Goal: Information Seeking & Learning: Compare options

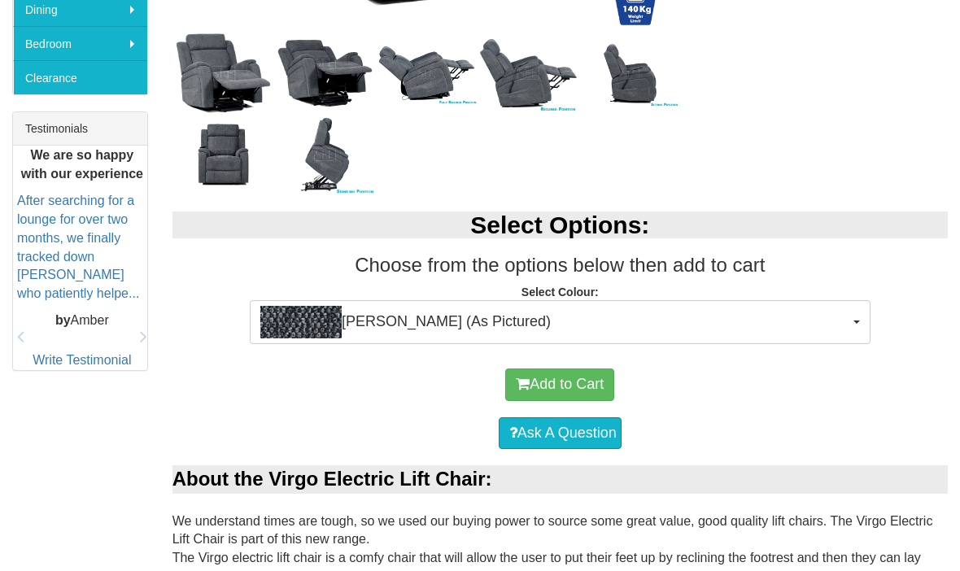
scroll to position [602, 0]
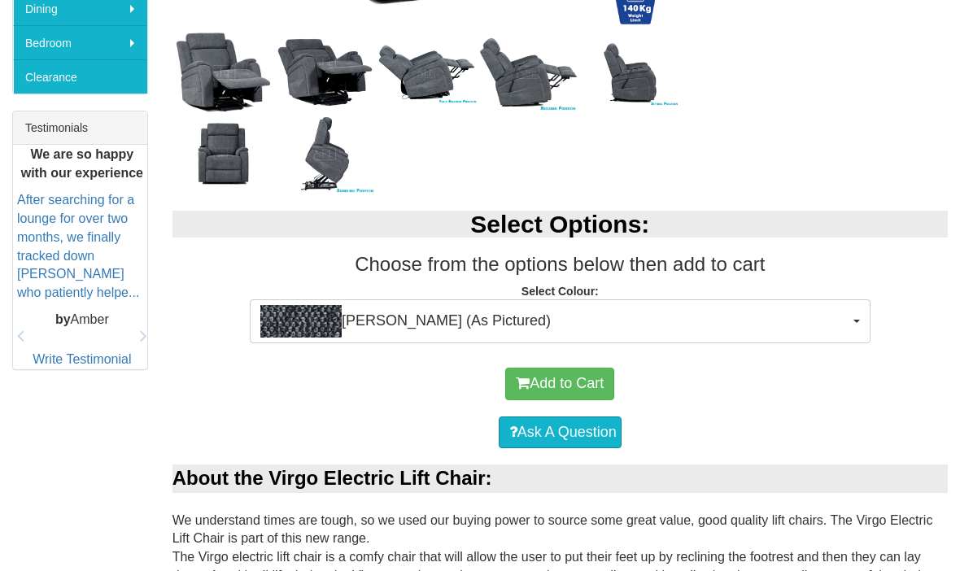
click at [499, 318] on span "Ollie Charcoal (As Pictured)" at bounding box center [554, 321] width 589 height 33
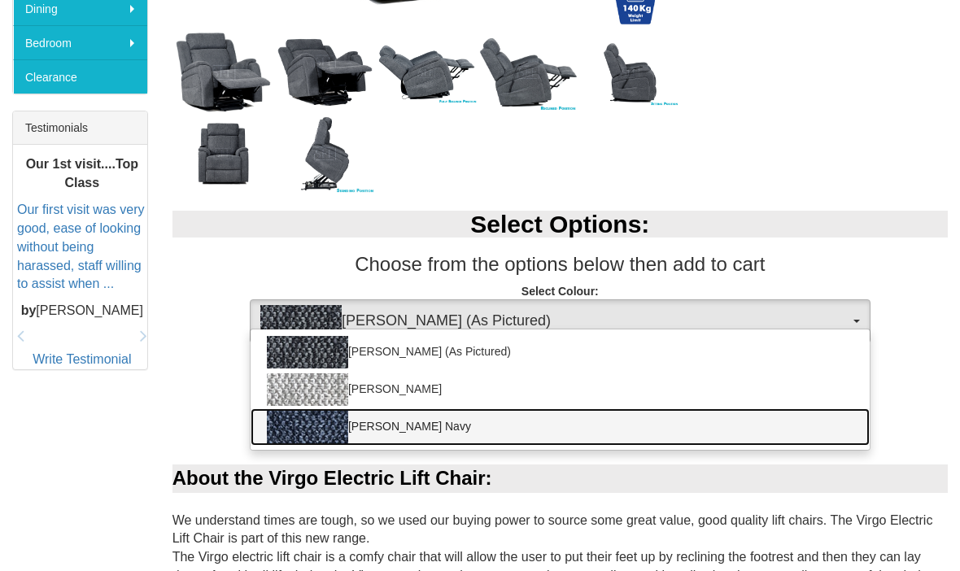
click at [414, 428] on link "[PERSON_NAME] Navy" at bounding box center [560, 427] width 619 height 37
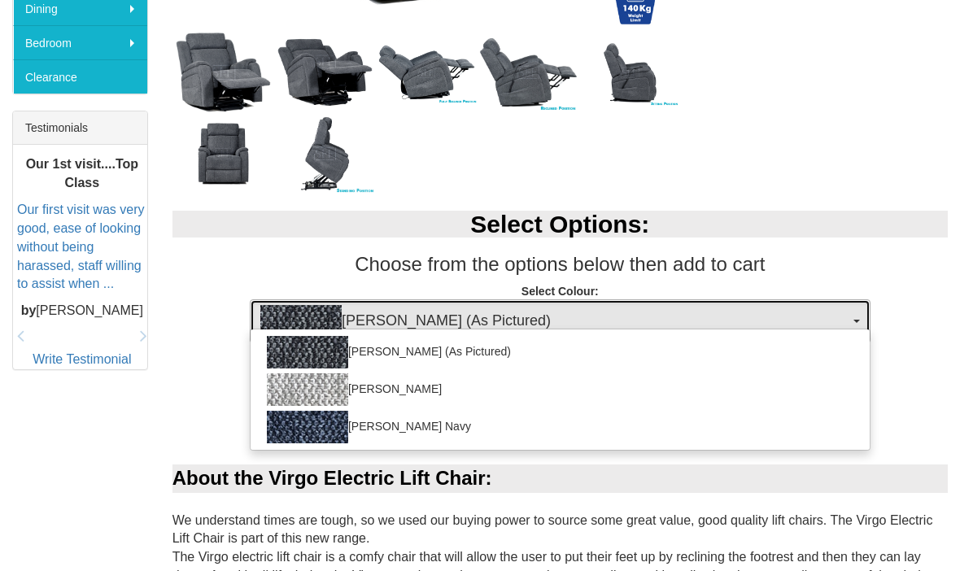
select select "2025"
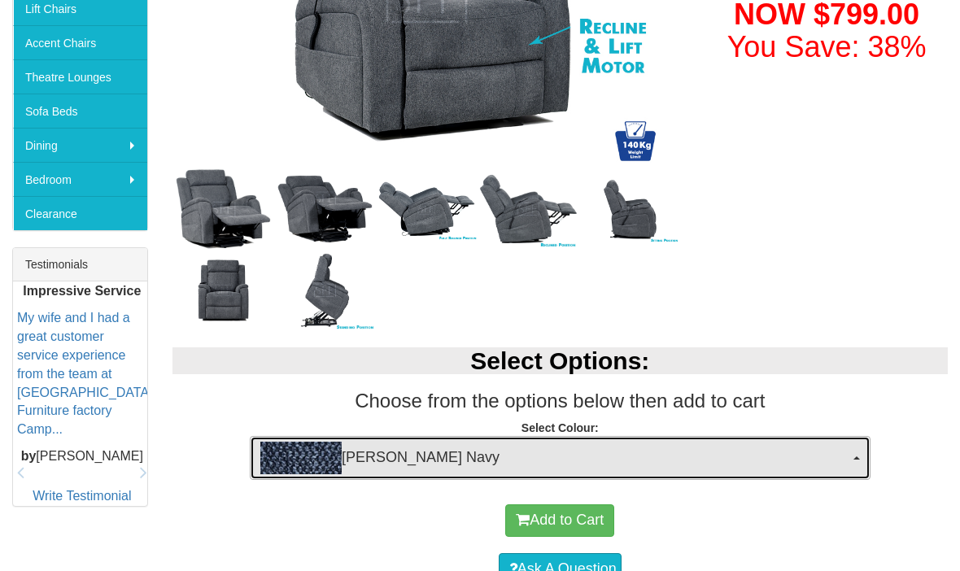
scroll to position [389, 0]
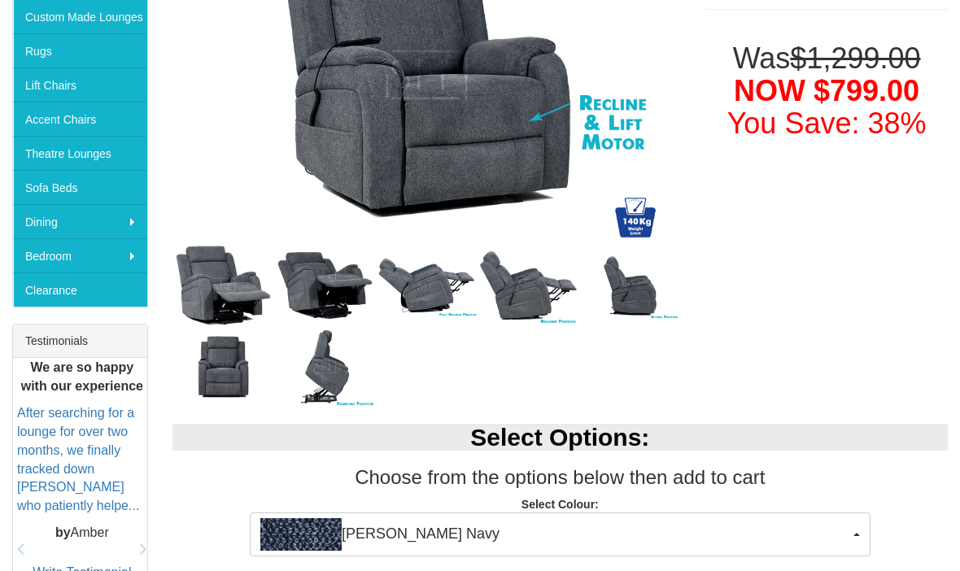
click at [229, 286] on img at bounding box center [224, 285] width 102 height 91
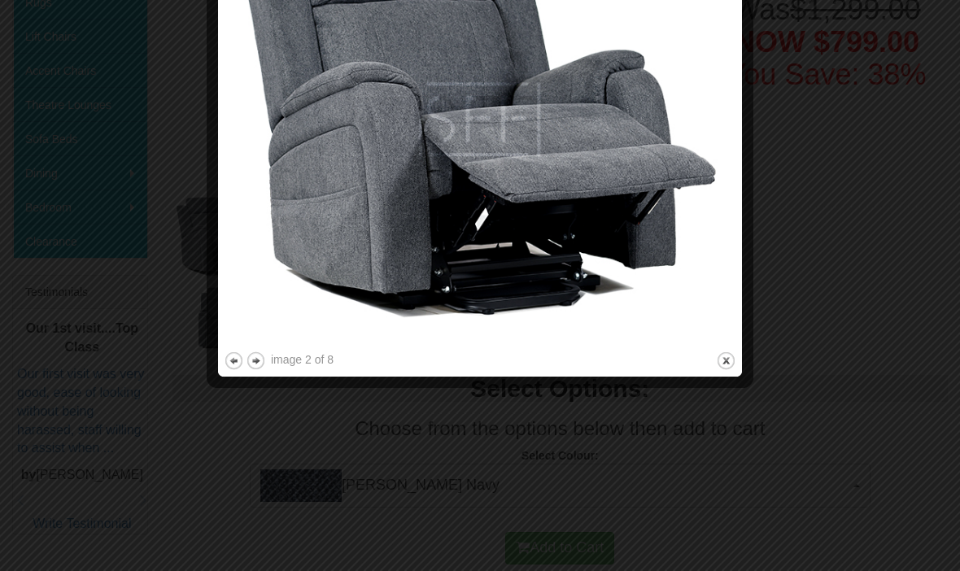
click at [729, 362] on button "close" at bounding box center [726, 362] width 20 height 20
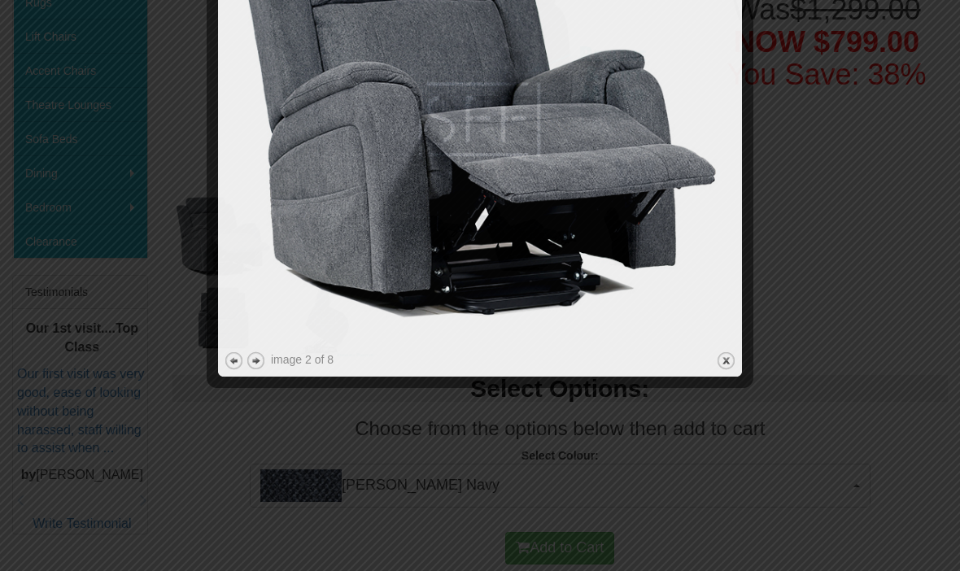
click at [733, 364] on button "close" at bounding box center [726, 361] width 20 height 20
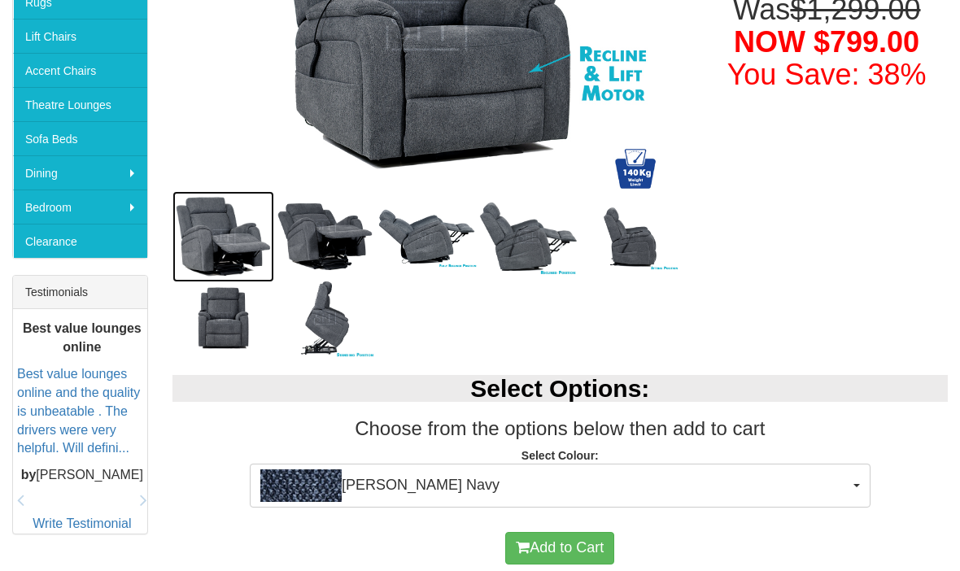
scroll to position [437, 0]
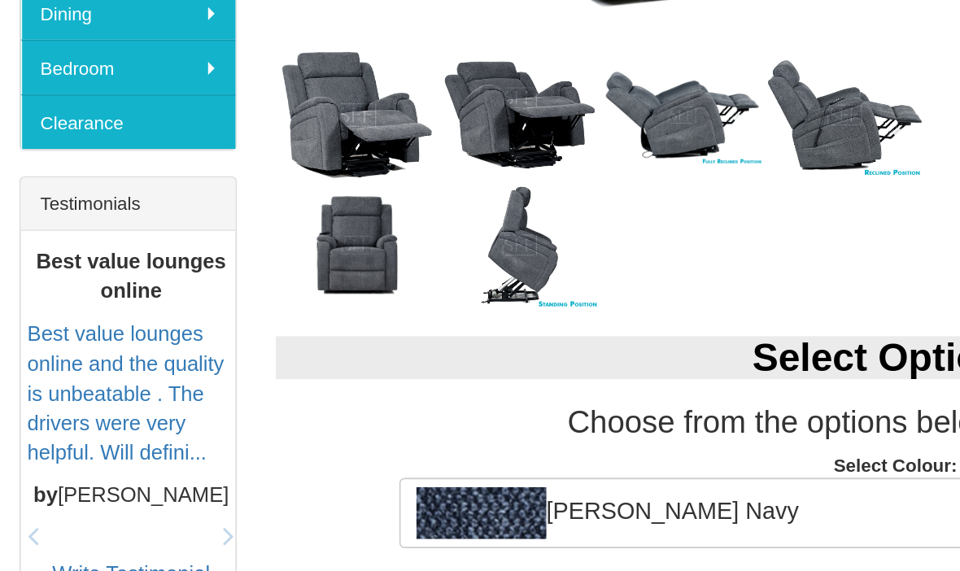
click at [368, 198] on img at bounding box center [325, 238] width 102 height 81
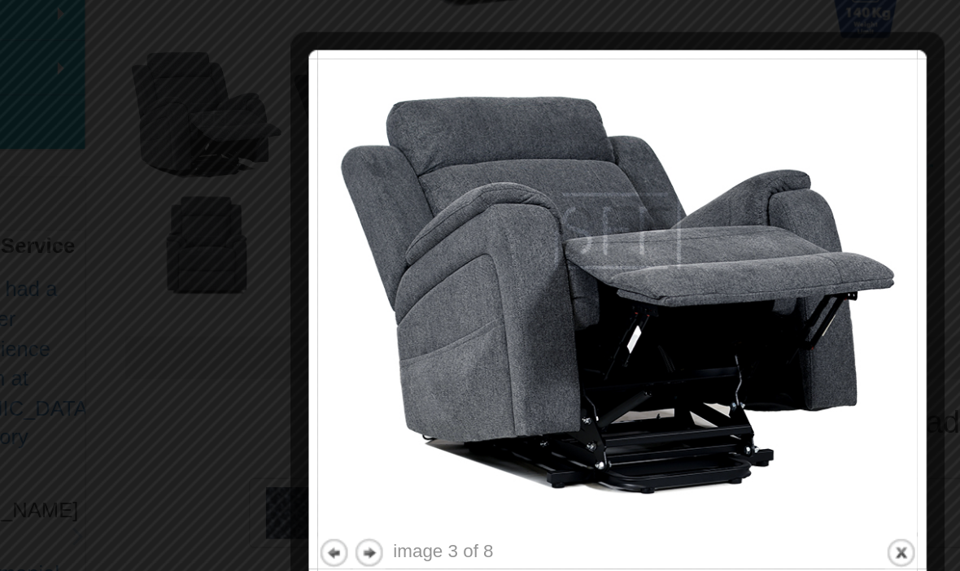
click at [315, 501] on button "next" at bounding box center [325, 511] width 20 height 20
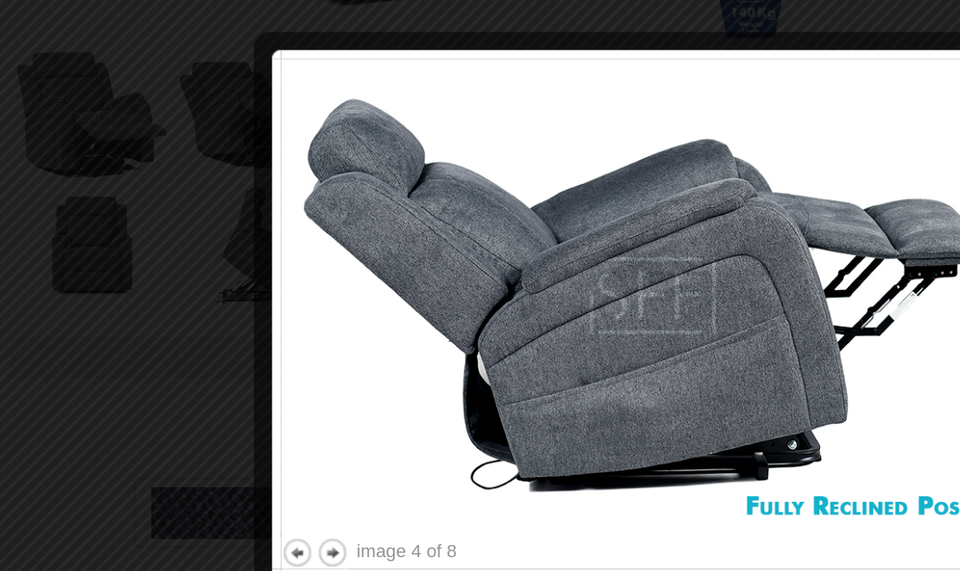
click at [364, 501] on button "next" at bounding box center [374, 511] width 20 height 20
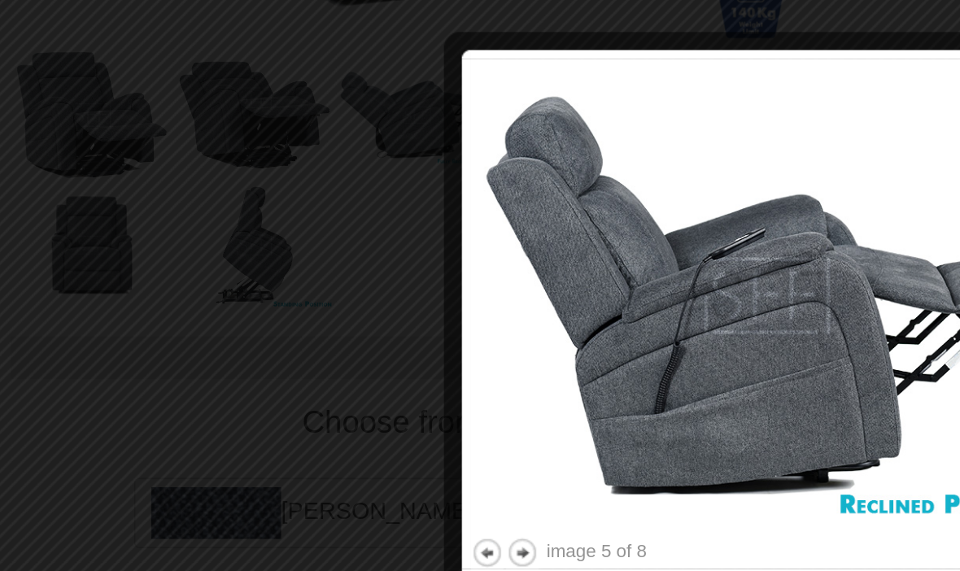
click at [483, 501] on button "next" at bounding box center [493, 511] width 20 height 20
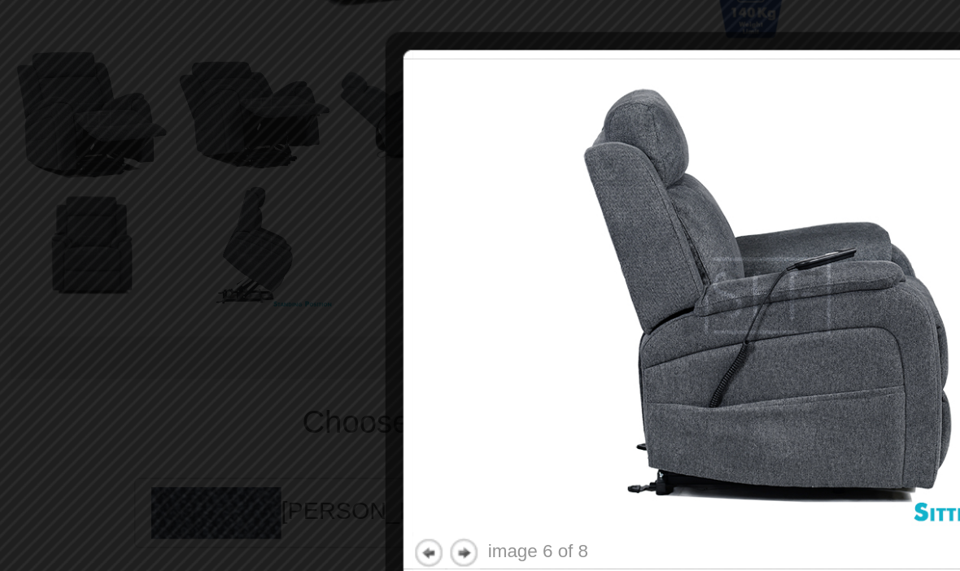
click at [446, 501] on button "next" at bounding box center [456, 511] width 20 height 20
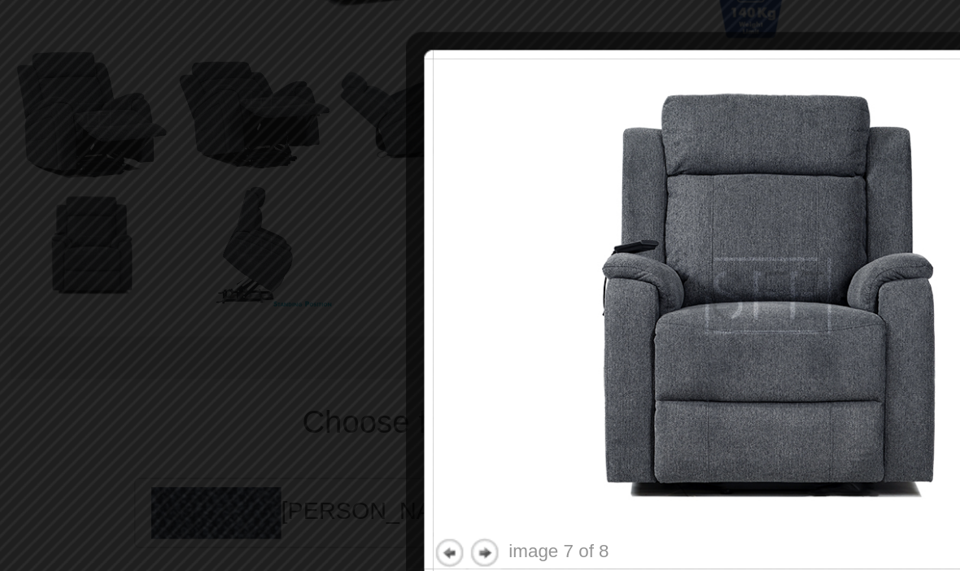
click at [459, 501] on button "next" at bounding box center [469, 511] width 20 height 20
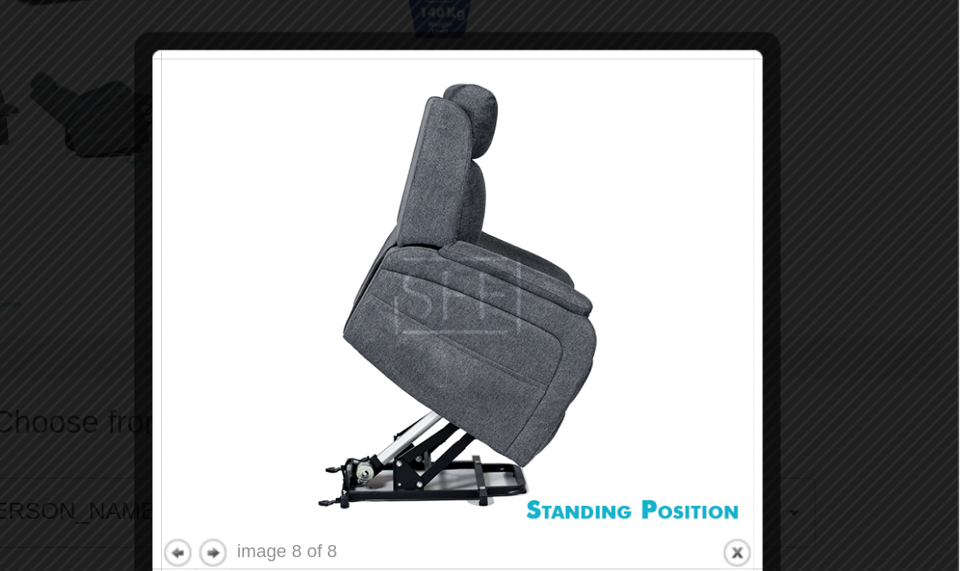
click at [811, 501] on button "close" at bounding box center [821, 511] width 20 height 20
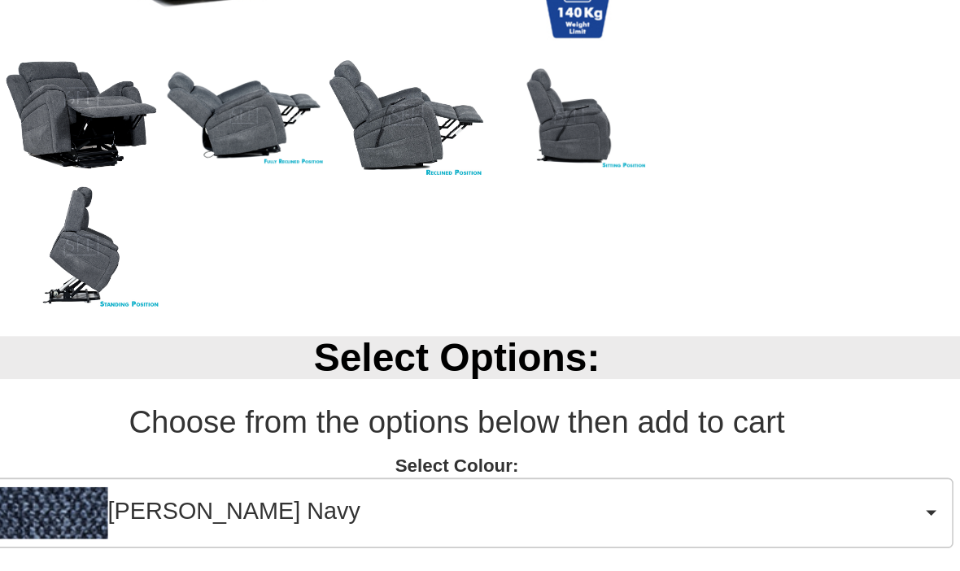
scroll to position [480, 0]
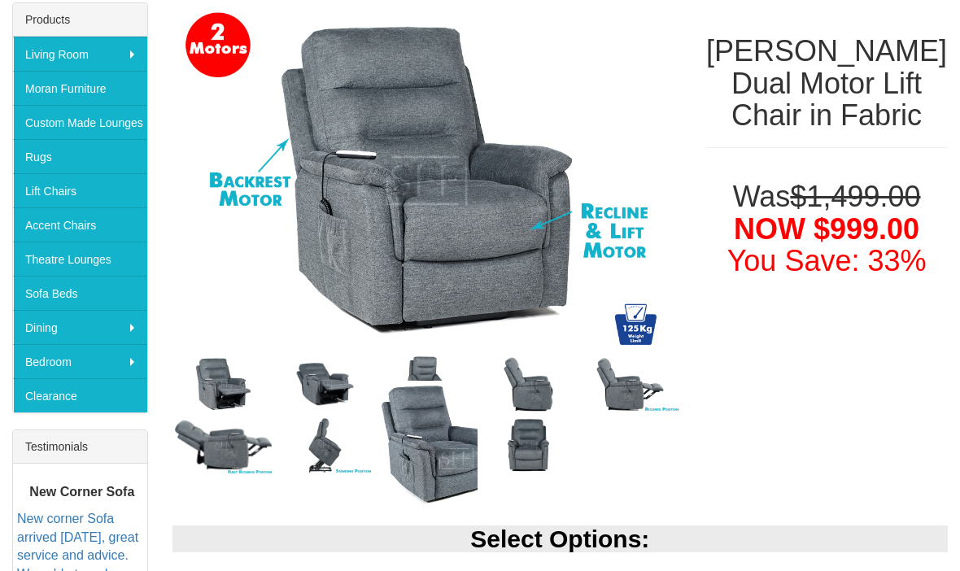
scroll to position [331, 0]
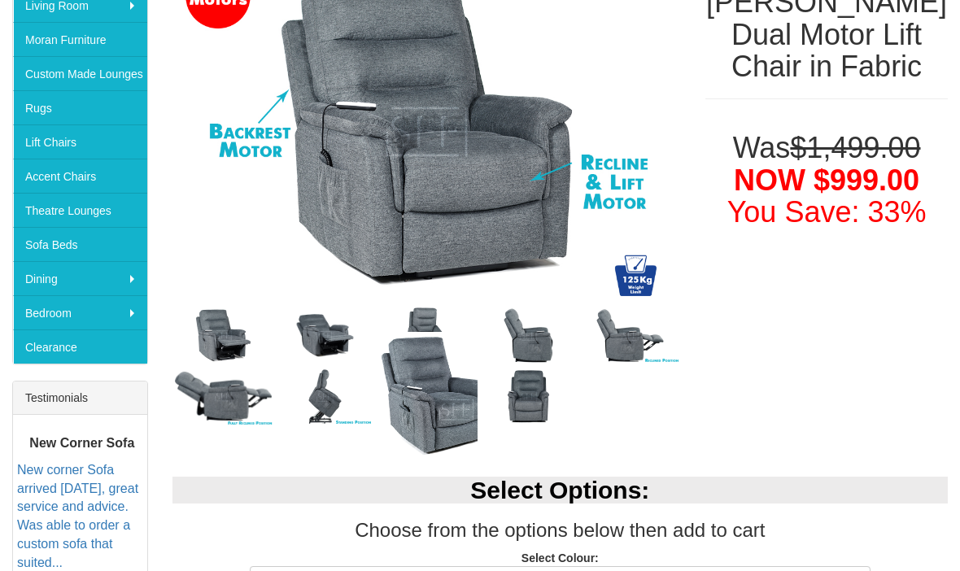
click at [221, 347] on img at bounding box center [224, 336] width 102 height 61
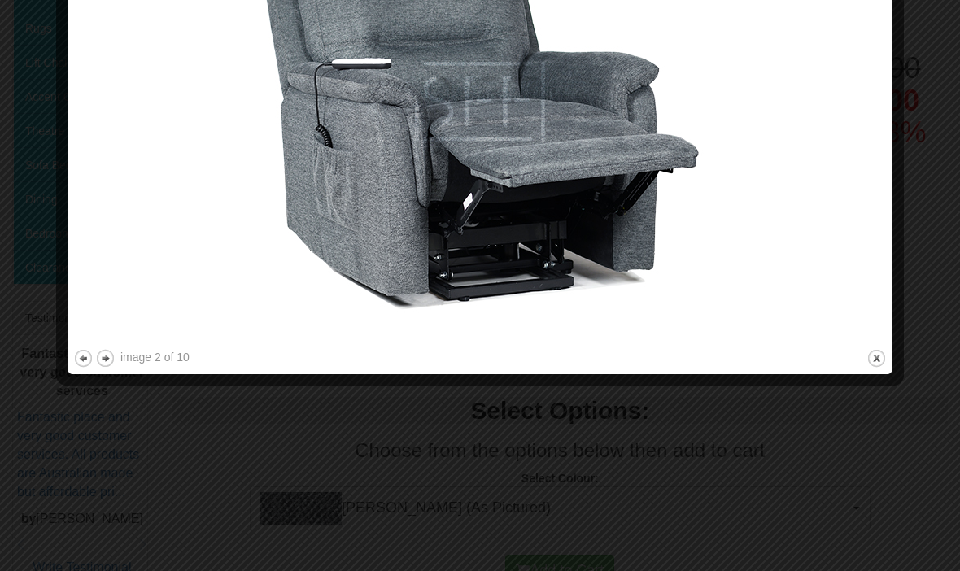
scroll to position [444, 0]
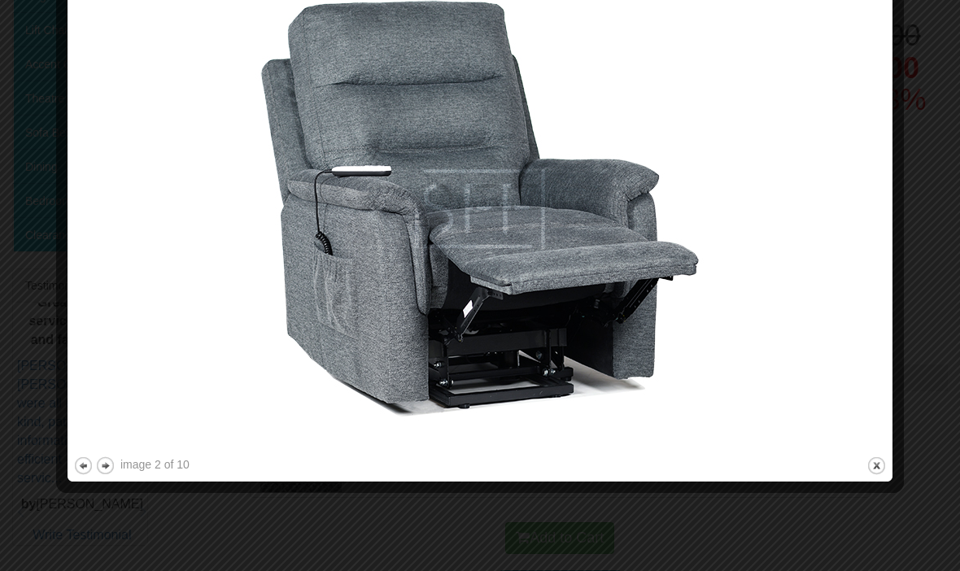
click at [138, 468] on div "image 2 of 10" at bounding box center [154, 465] width 69 height 16
click at [114, 468] on button "next" at bounding box center [105, 466] width 20 height 20
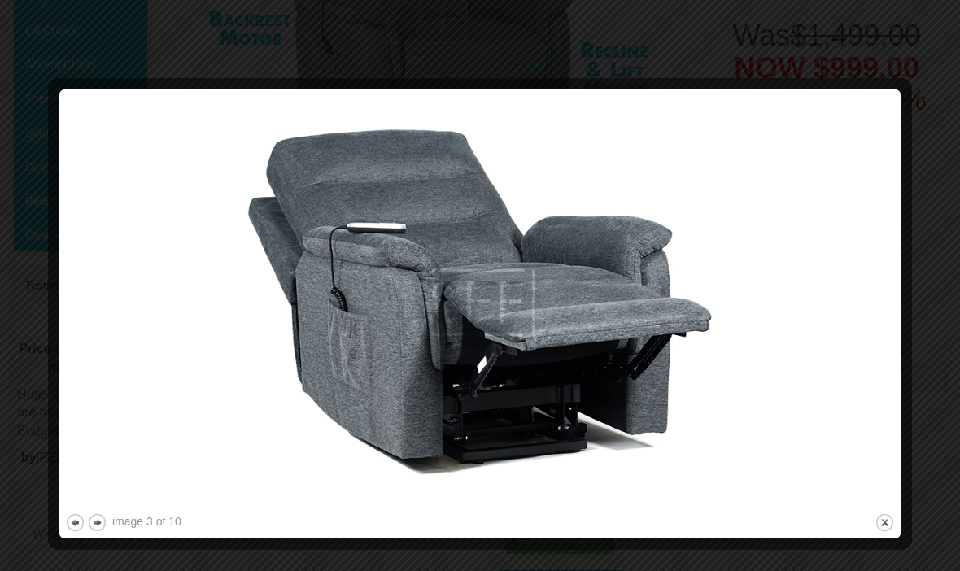
click at [105, 520] on button "next" at bounding box center [97, 523] width 20 height 20
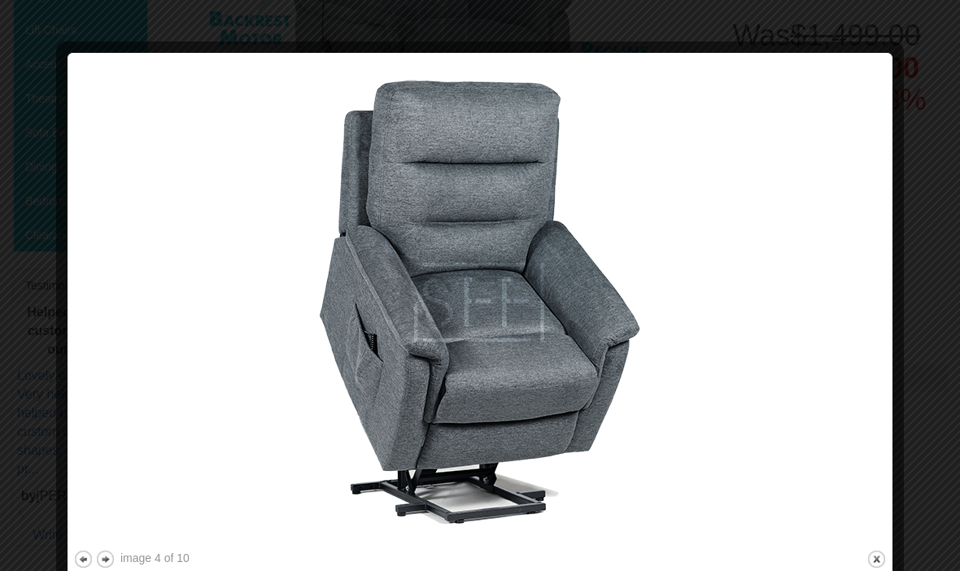
click at [111, 561] on button "next" at bounding box center [105, 559] width 20 height 20
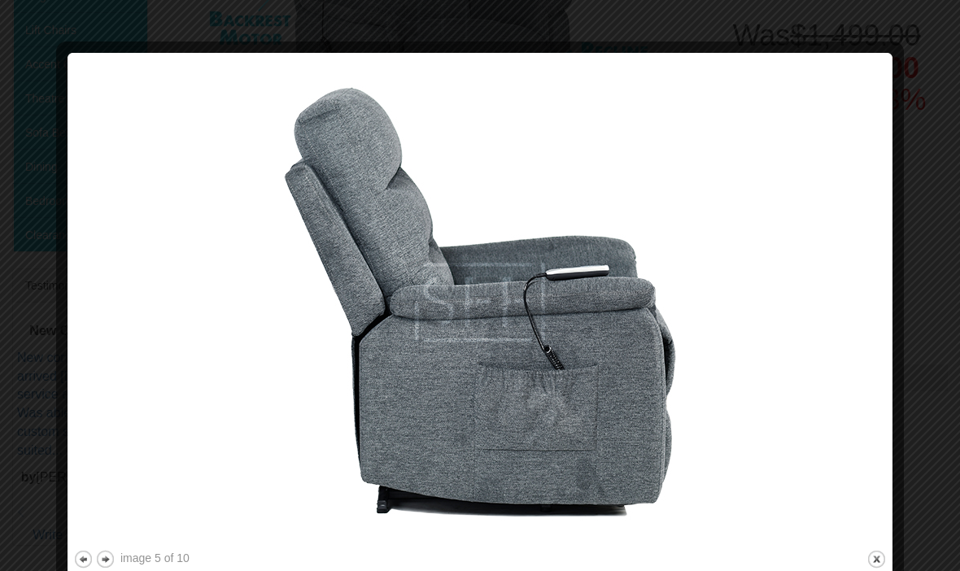
click at [112, 553] on button "next" at bounding box center [105, 559] width 20 height 20
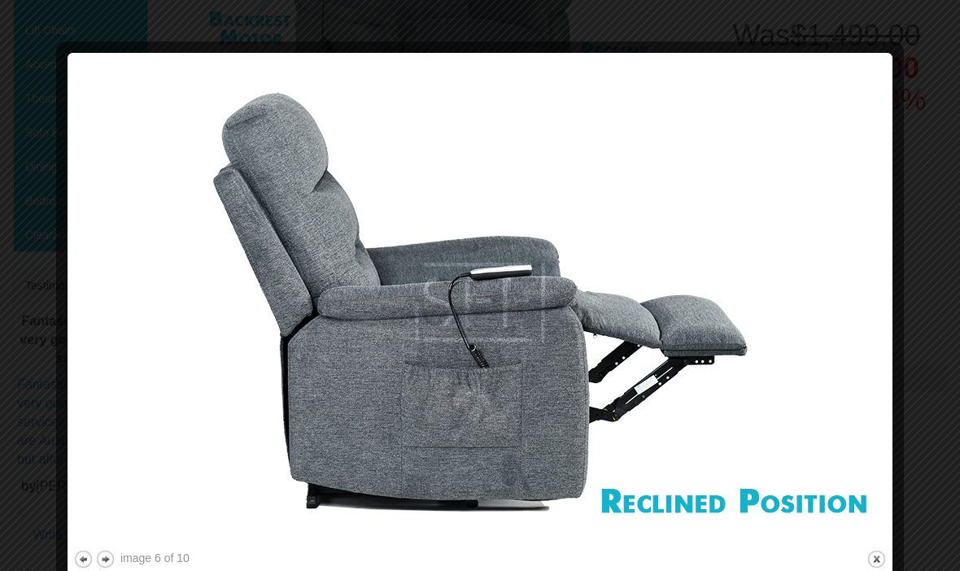
click at [113, 557] on button "next" at bounding box center [105, 559] width 20 height 20
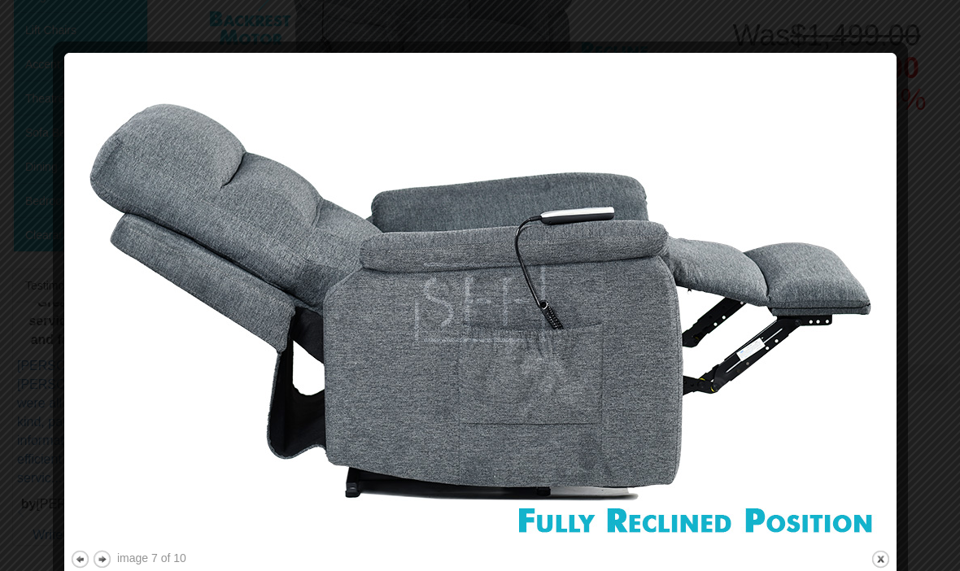
click at [111, 567] on button "next" at bounding box center [102, 559] width 20 height 20
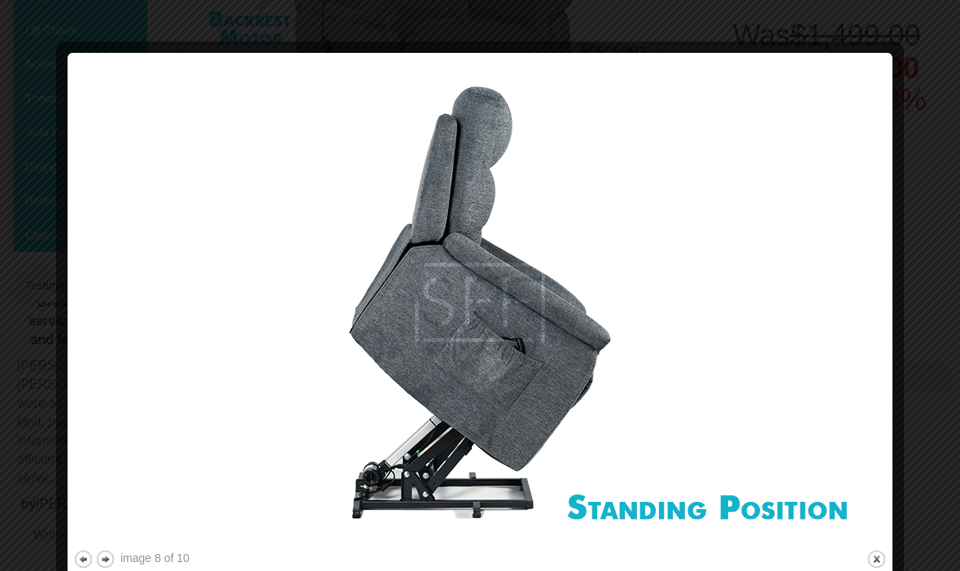
click at [112, 557] on button "next" at bounding box center [105, 559] width 20 height 20
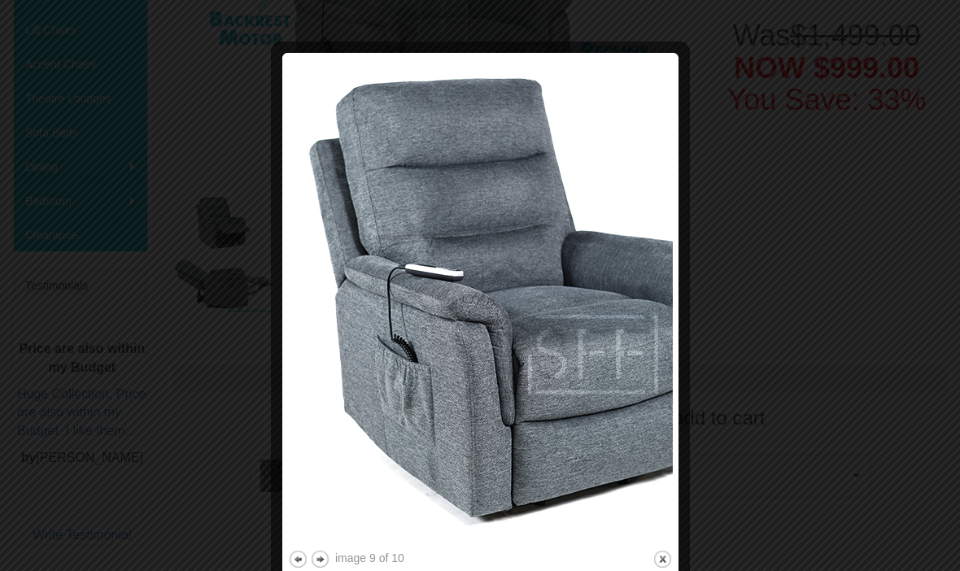
click at [328, 560] on button "next" at bounding box center [320, 559] width 20 height 20
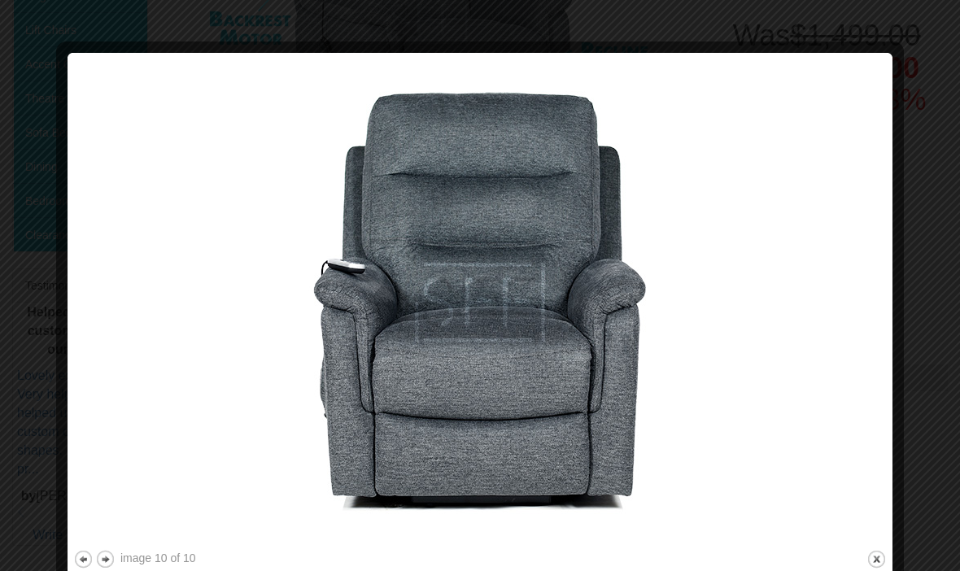
click at [880, 555] on button "close" at bounding box center [877, 559] width 20 height 20
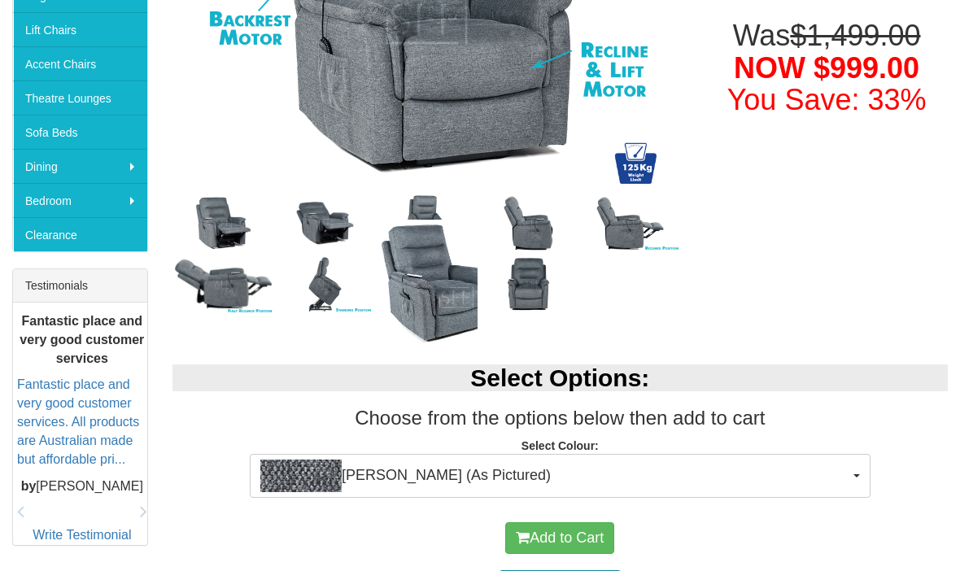
click at [854, 479] on button "Mia Onyx (As Pictured)" at bounding box center [560, 476] width 621 height 44
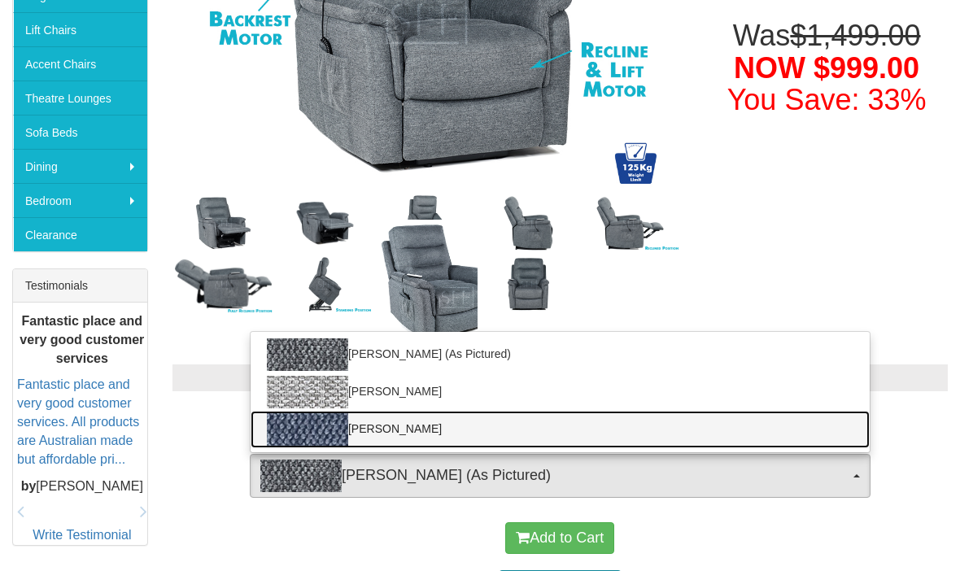
click at [346, 434] on img at bounding box center [307, 429] width 81 height 33
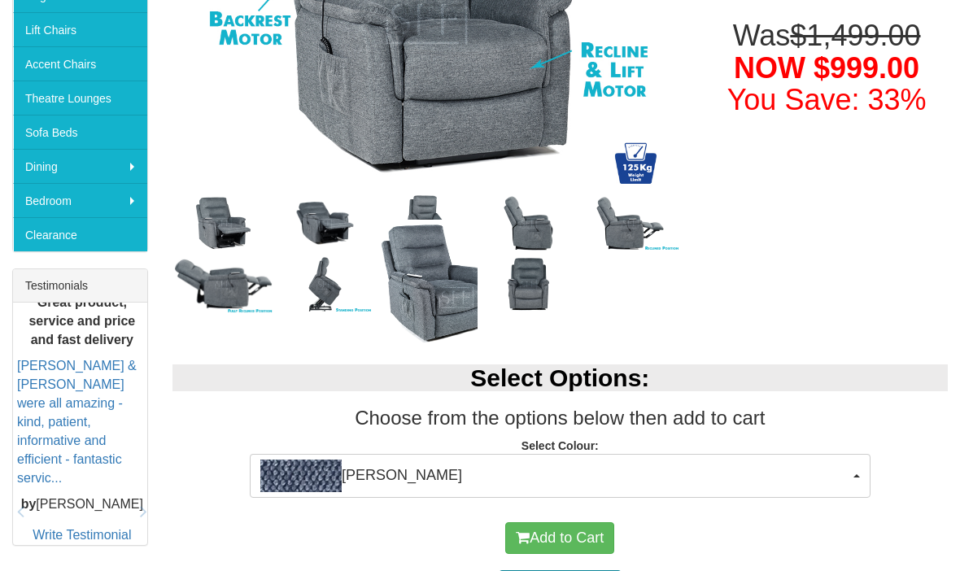
click at [859, 470] on button "Mia Ocean" at bounding box center [560, 476] width 621 height 44
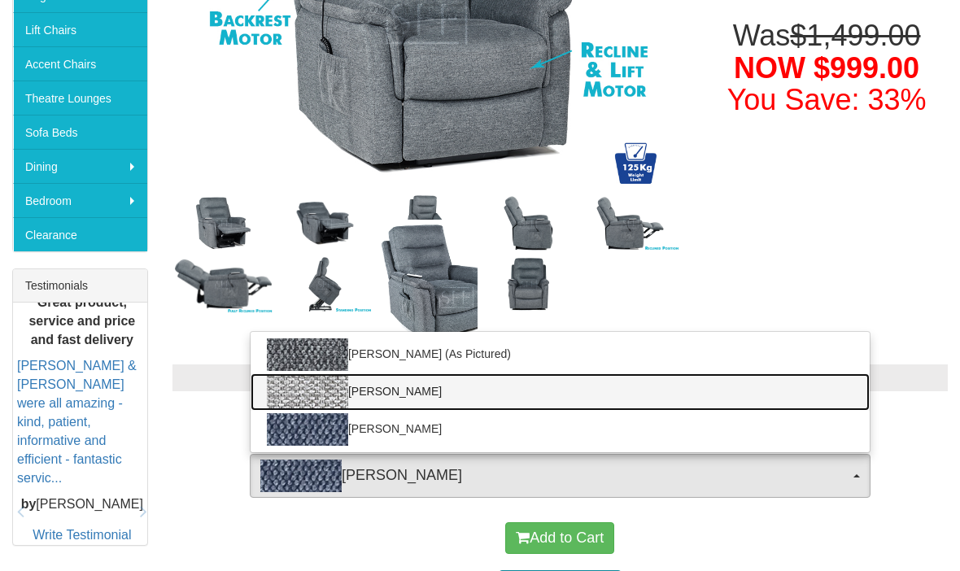
click at [329, 393] on img at bounding box center [307, 392] width 81 height 33
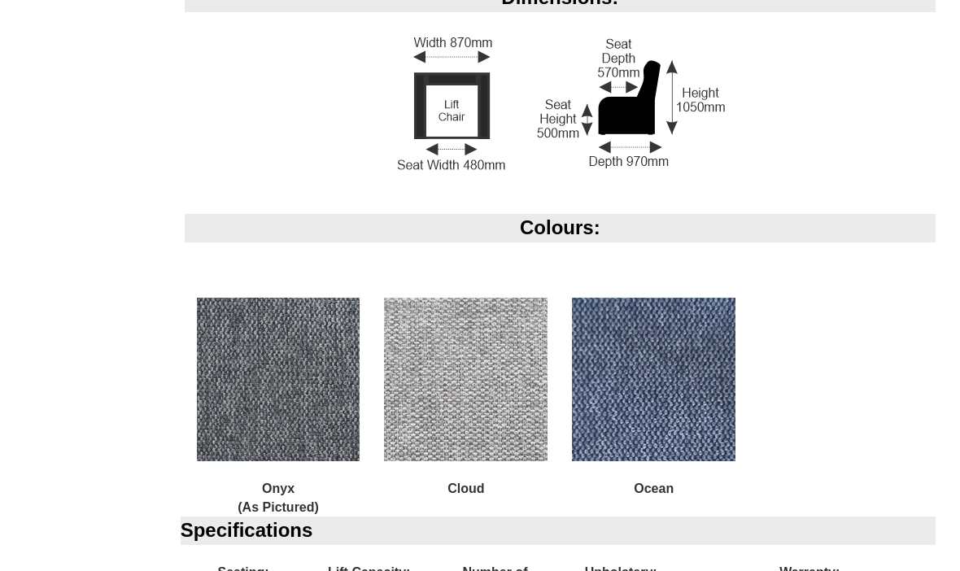
scroll to position [1331, 0]
click at [509, 391] on img at bounding box center [466, 379] width 164 height 164
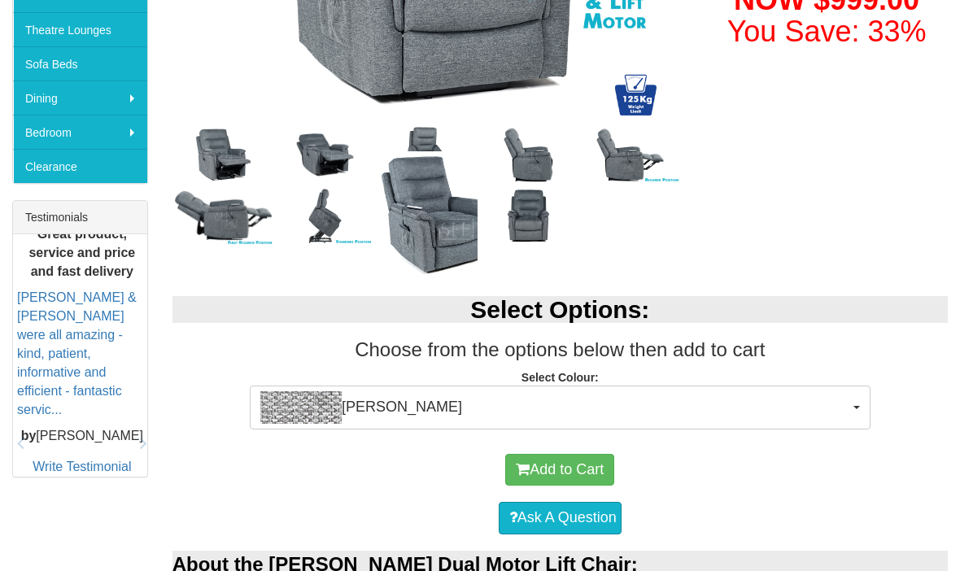
scroll to position [512, 0]
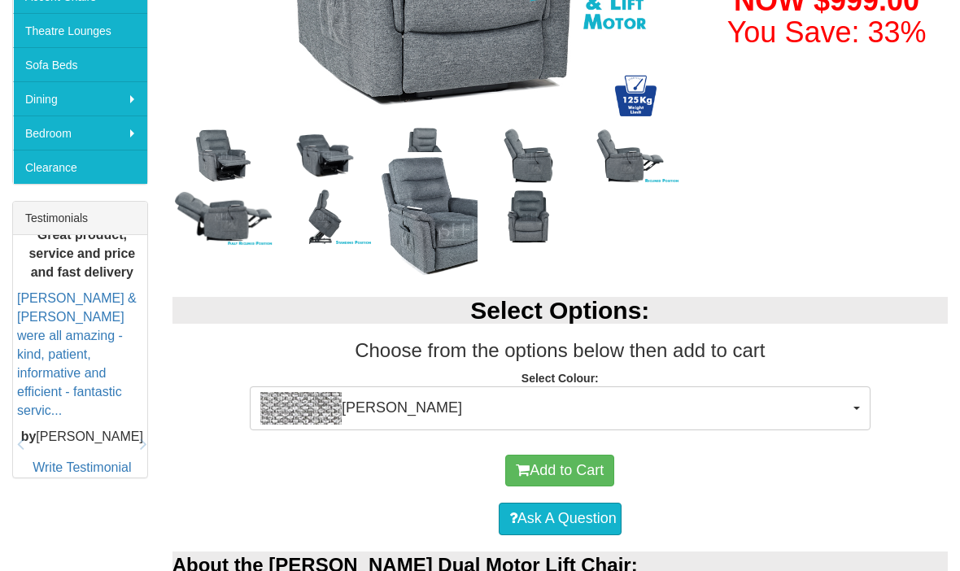
click at [858, 402] on button "Mia Cloud" at bounding box center [560, 409] width 621 height 44
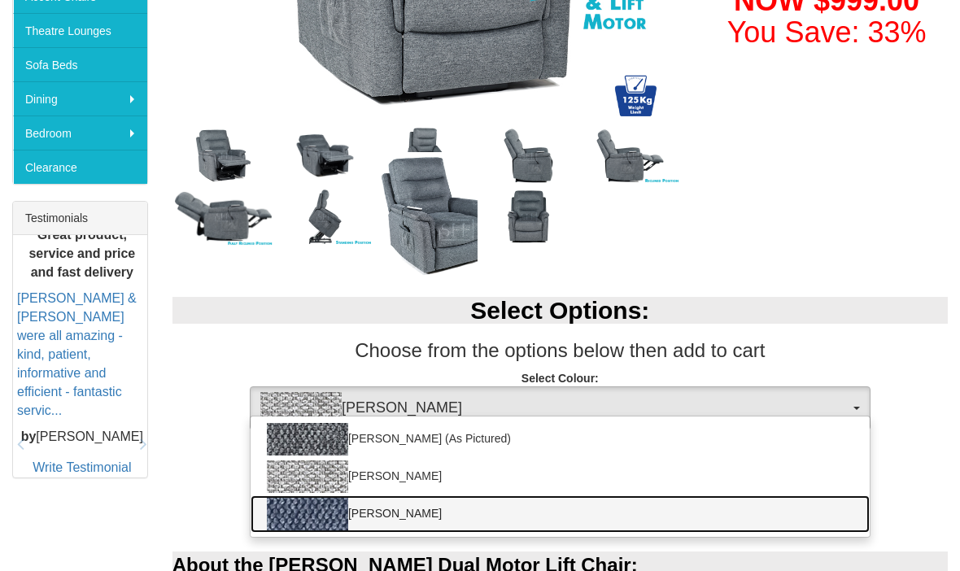
click at [443, 512] on link "Mia Ocean" at bounding box center [560, 514] width 619 height 37
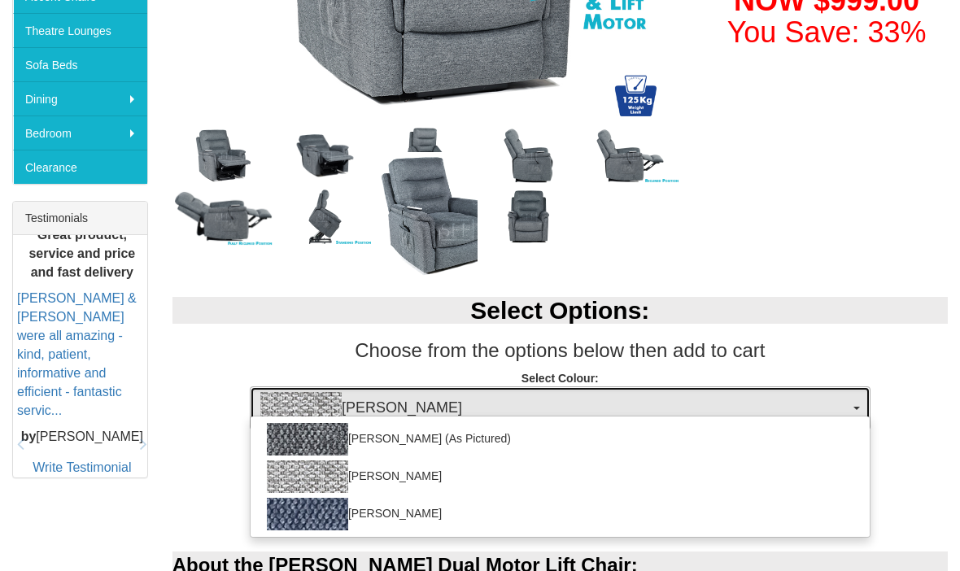
select select "2028"
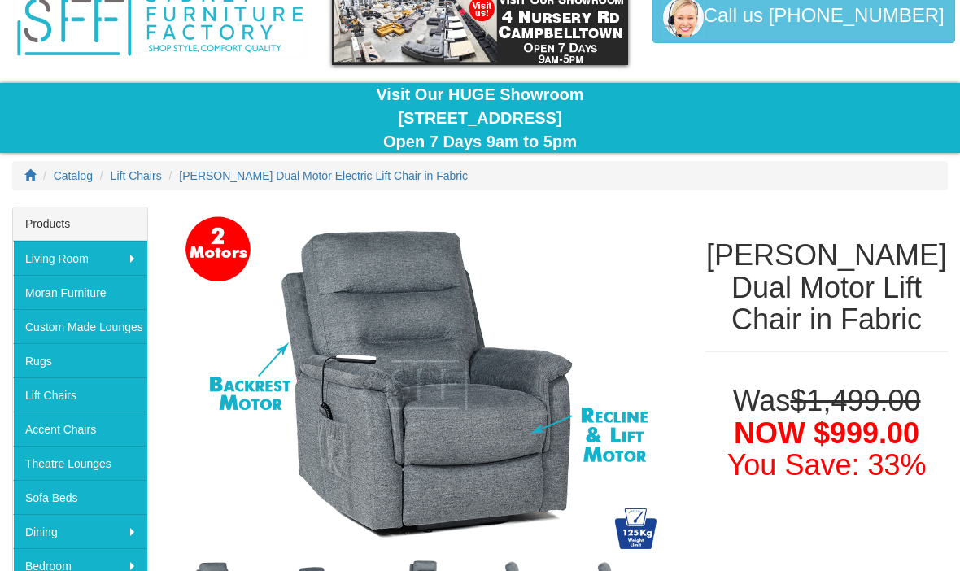
scroll to position [0, 0]
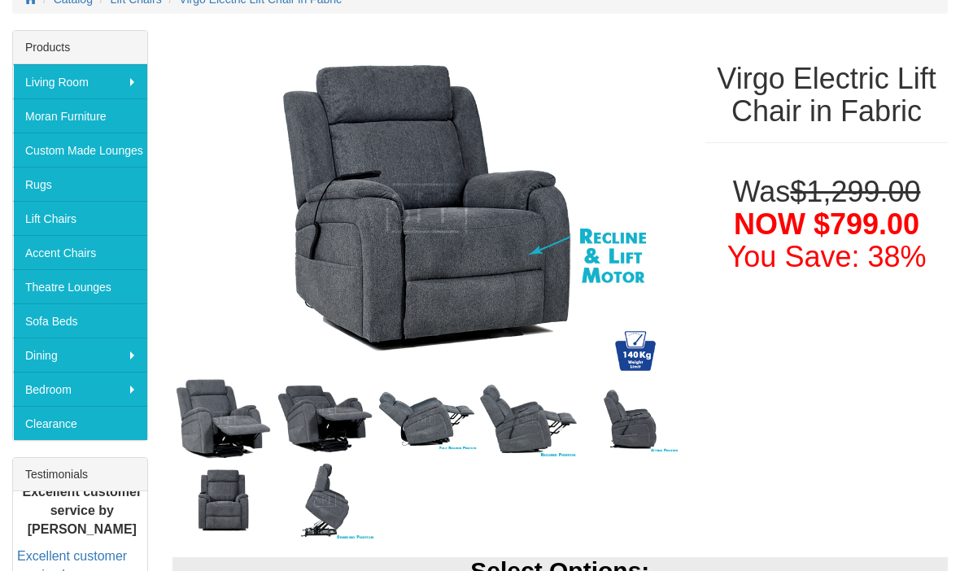
scroll to position [267, 0]
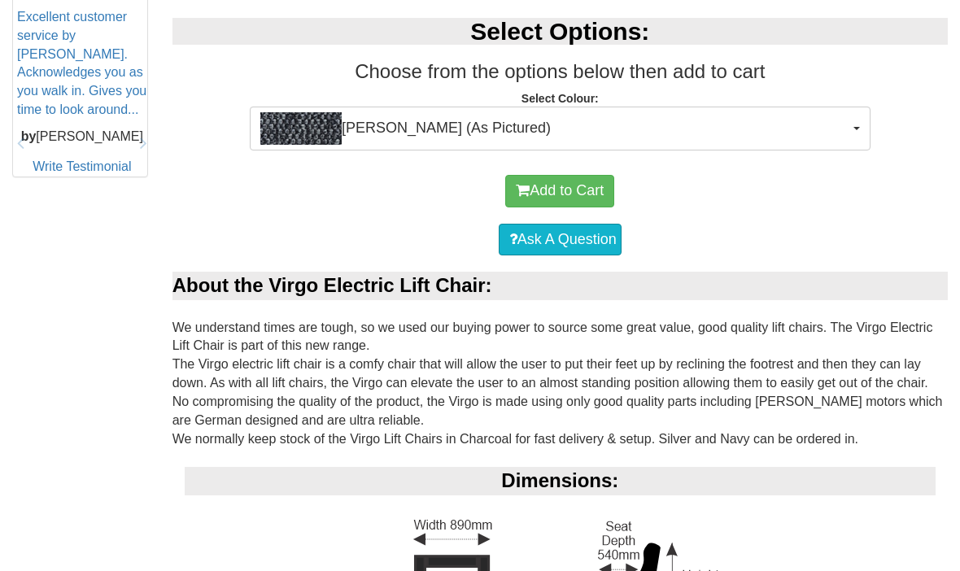
click at [863, 117] on button "[PERSON_NAME] (As Pictured)" at bounding box center [560, 129] width 621 height 44
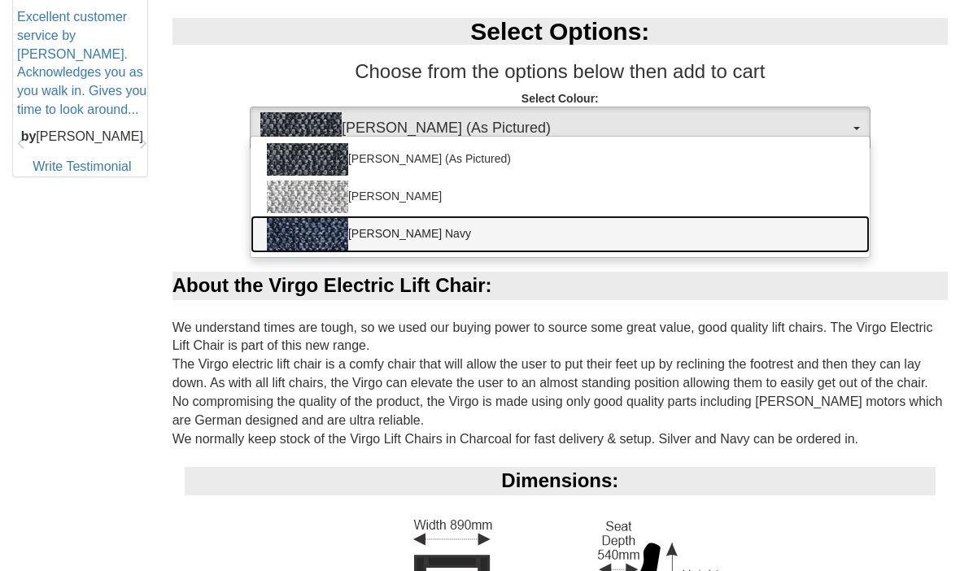
click at [698, 243] on link "[PERSON_NAME] Navy" at bounding box center [560, 234] width 619 height 37
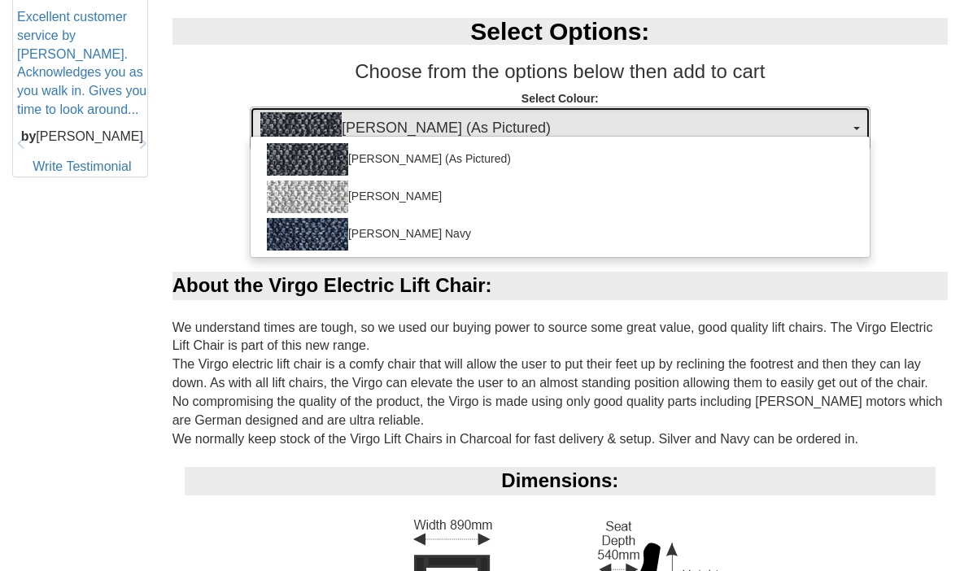
select select "2025"
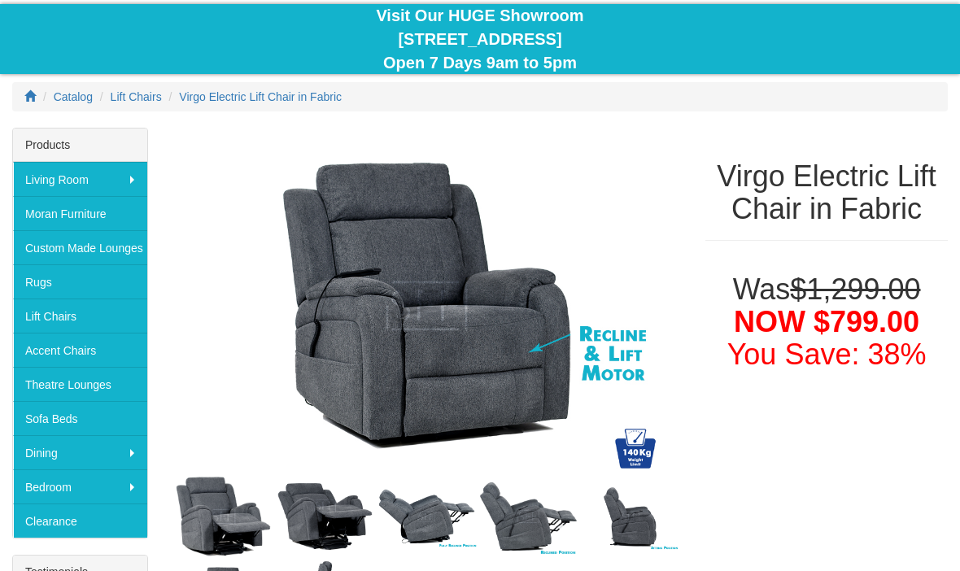
scroll to position [0, 0]
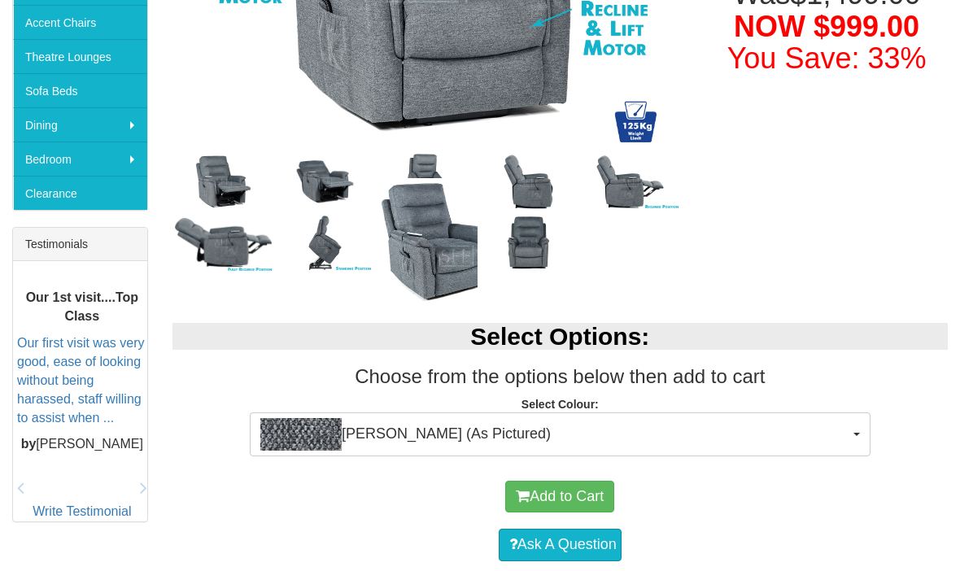
scroll to position [489, 0]
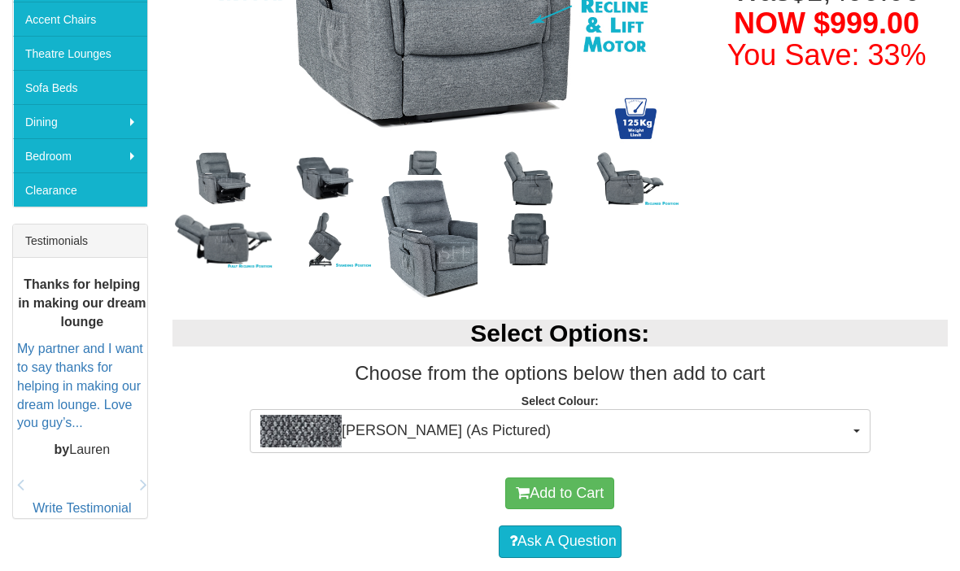
click at [859, 426] on button "[PERSON_NAME] (As Pictured)" at bounding box center [560, 431] width 621 height 44
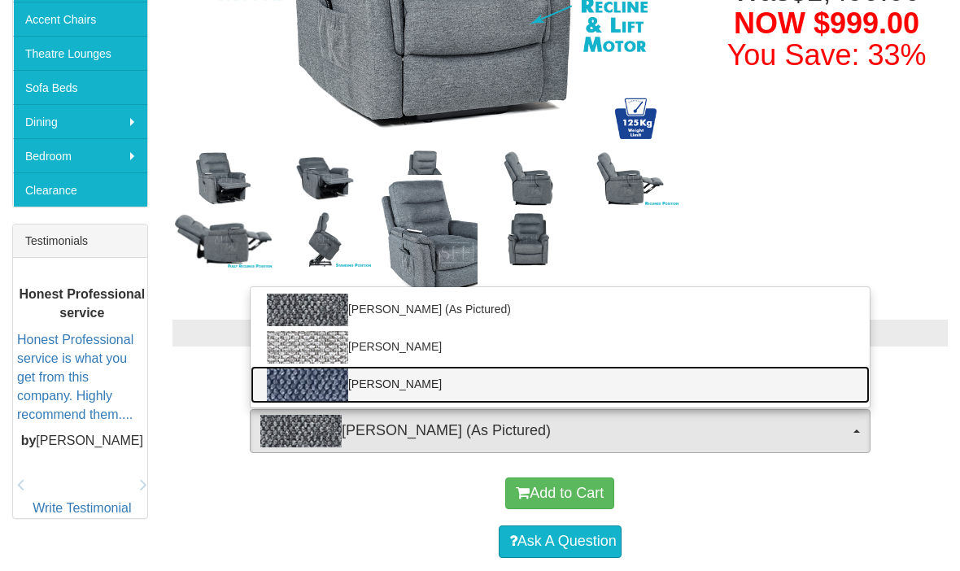
click at [364, 382] on link "Mia Ocean" at bounding box center [560, 384] width 619 height 37
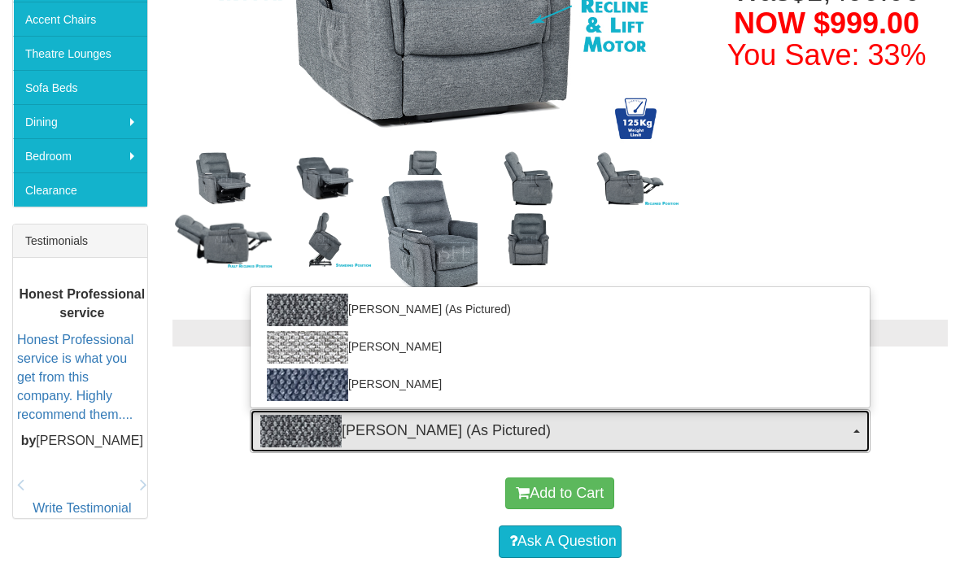
select select "2028"
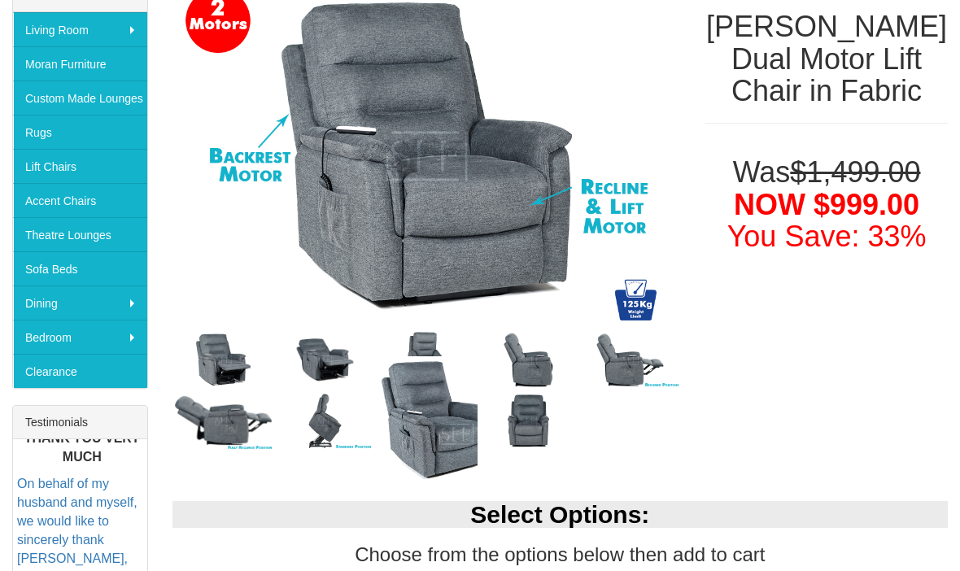
scroll to position [308, 0]
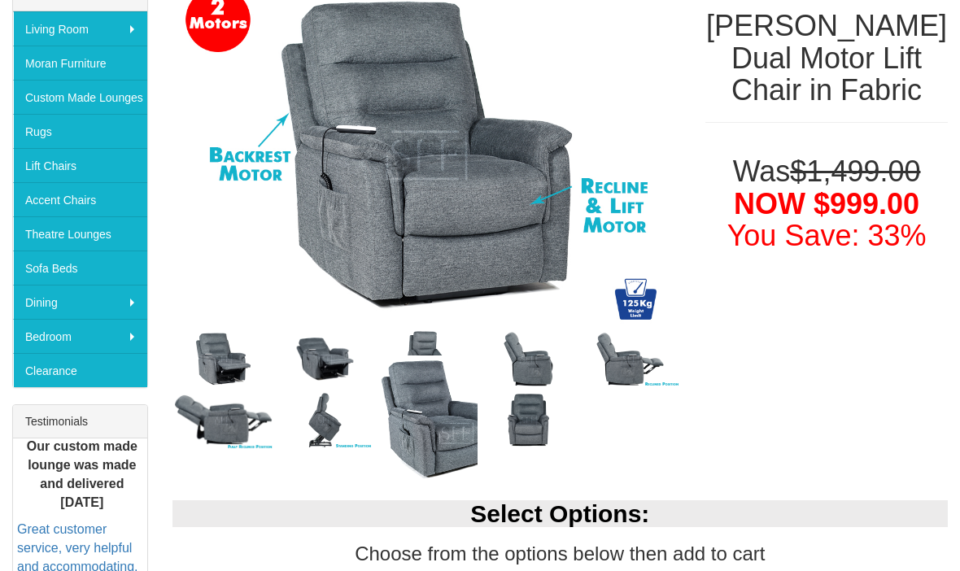
click at [231, 365] on img at bounding box center [224, 359] width 102 height 61
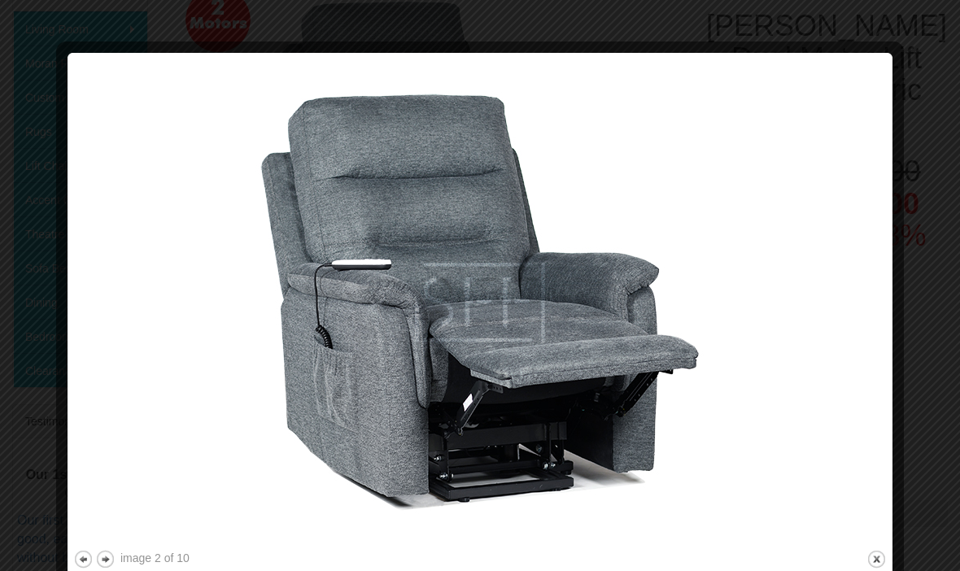
click at [876, 566] on button "close" at bounding box center [877, 559] width 20 height 20
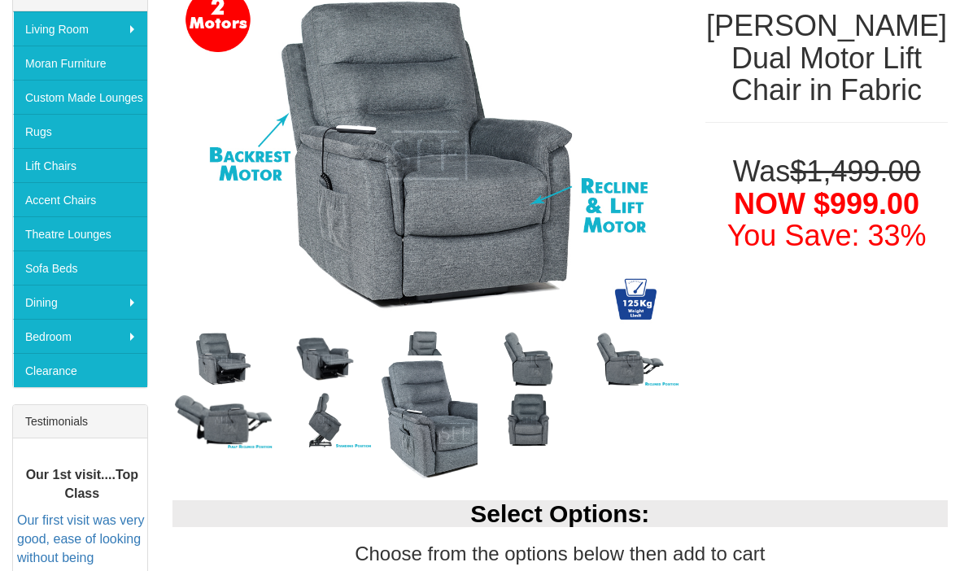
click at [335, 367] on img at bounding box center [325, 359] width 102 height 51
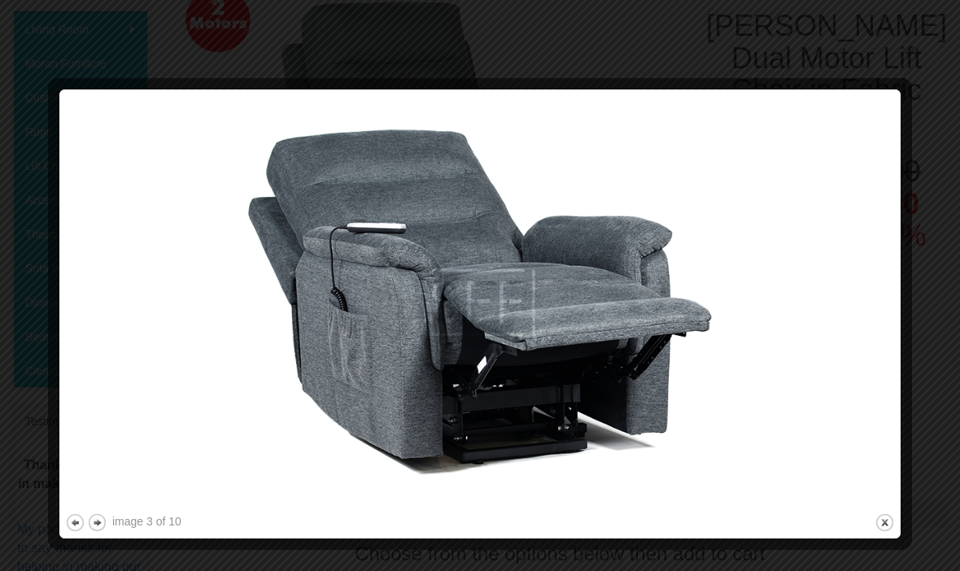
click at [877, 523] on button "close" at bounding box center [885, 523] width 20 height 20
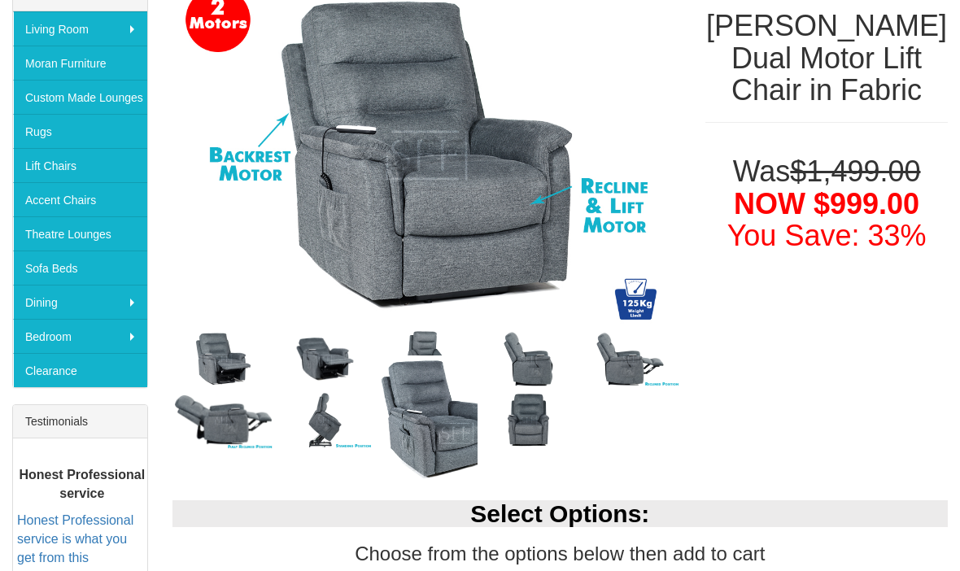
click at [551, 365] on img at bounding box center [529, 359] width 102 height 61
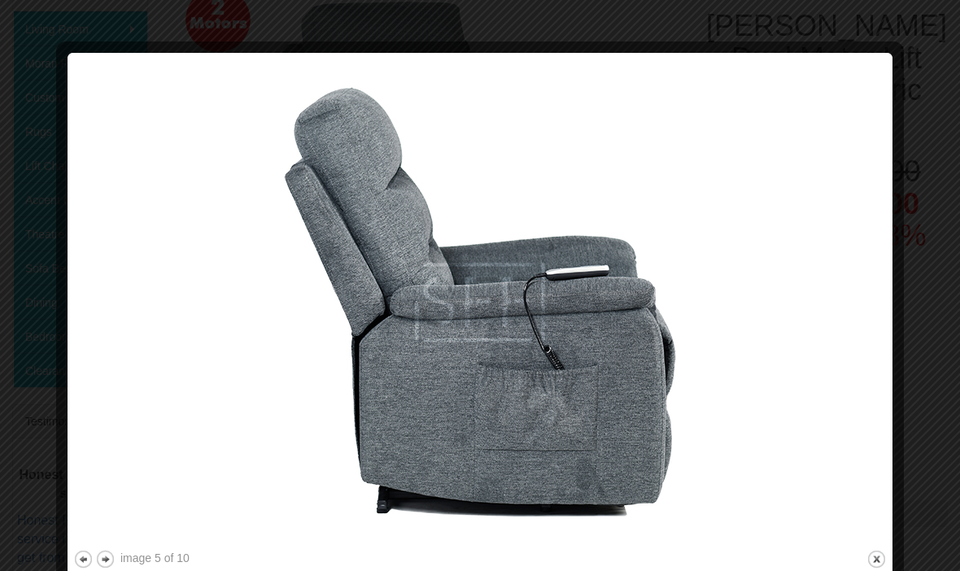
click at [876, 562] on button "close" at bounding box center [877, 559] width 20 height 20
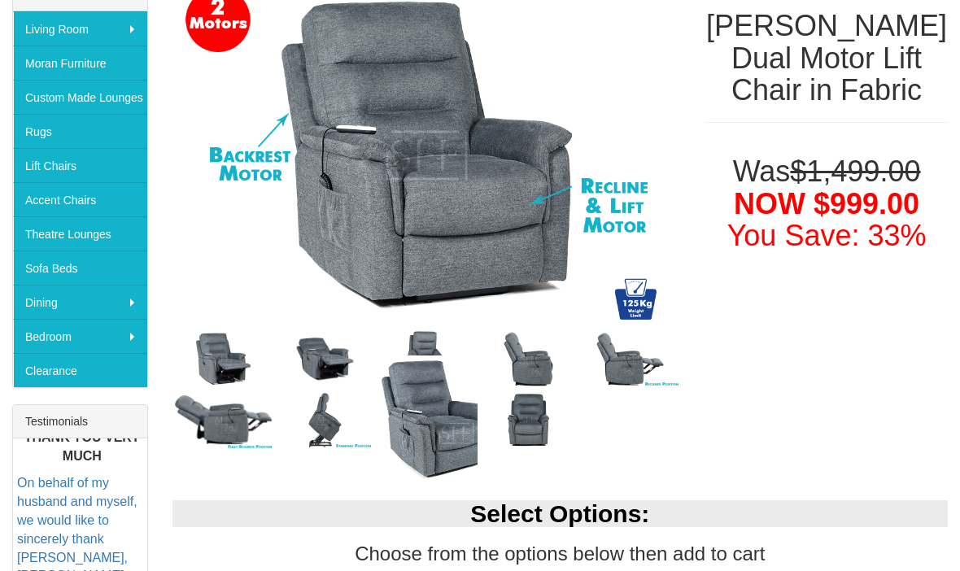
click at [633, 354] on img at bounding box center [630, 359] width 102 height 61
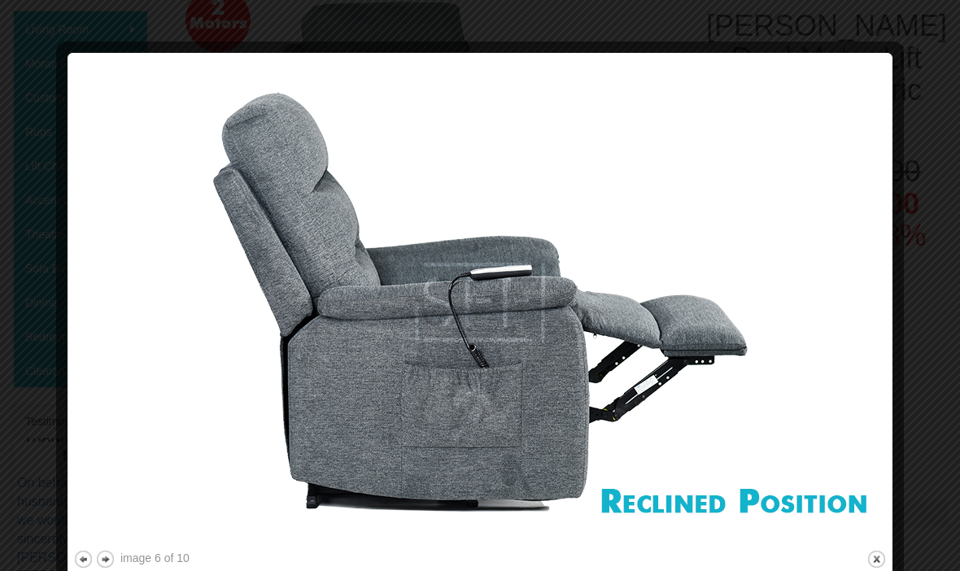
click at [872, 555] on button "close" at bounding box center [877, 559] width 20 height 20
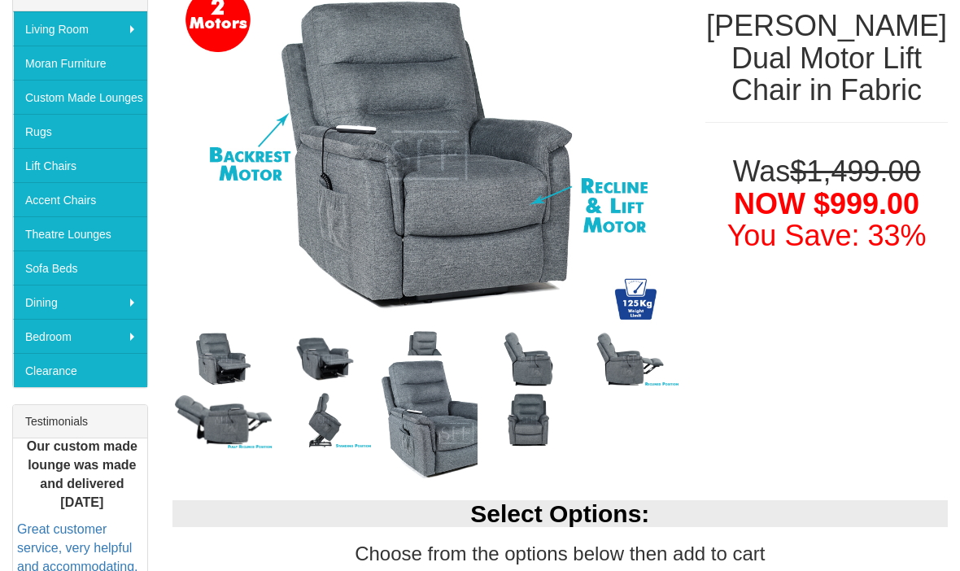
click at [648, 375] on img at bounding box center [630, 359] width 102 height 61
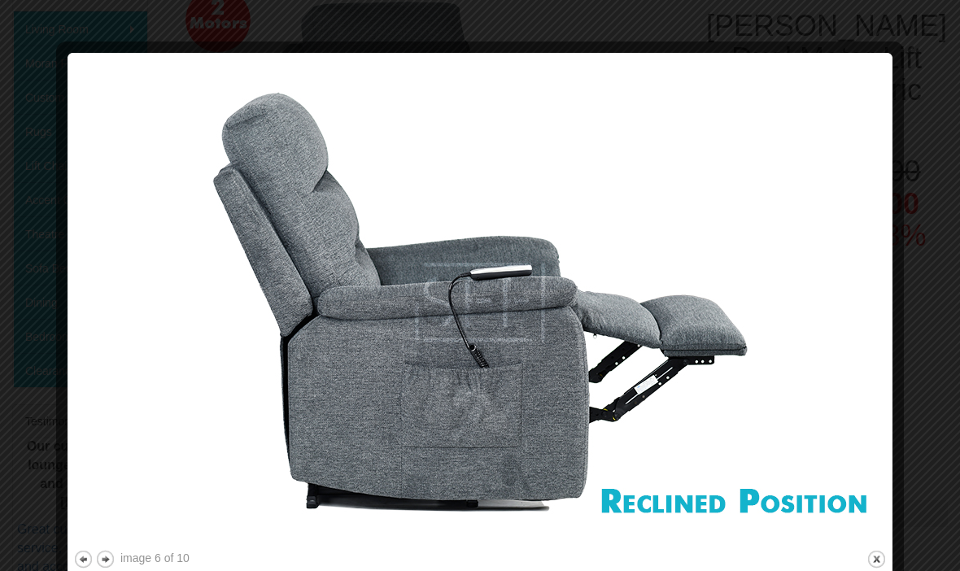
click at [875, 555] on button "close" at bounding box center [877, 559] width 20 height 20
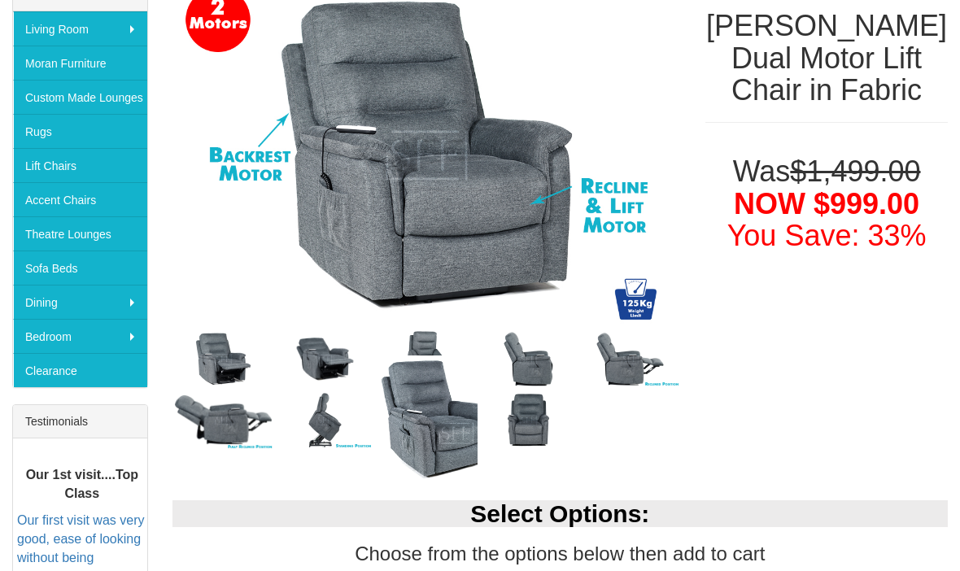
click at [241, 424] on img at bounding box center [224, 420] width 102 height 60
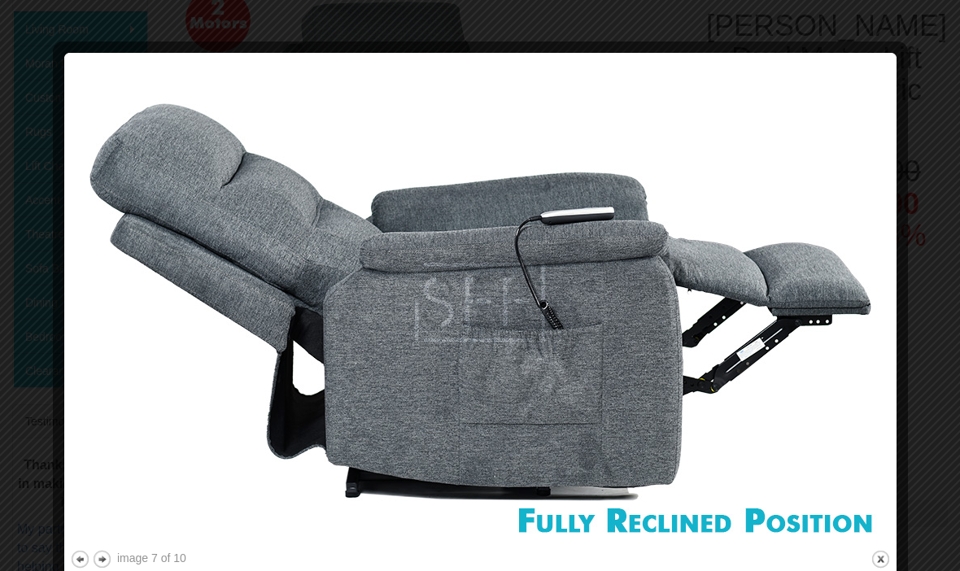
click at [881, 552] on button "close" at bounding box center [881, 559] width 20 height 20
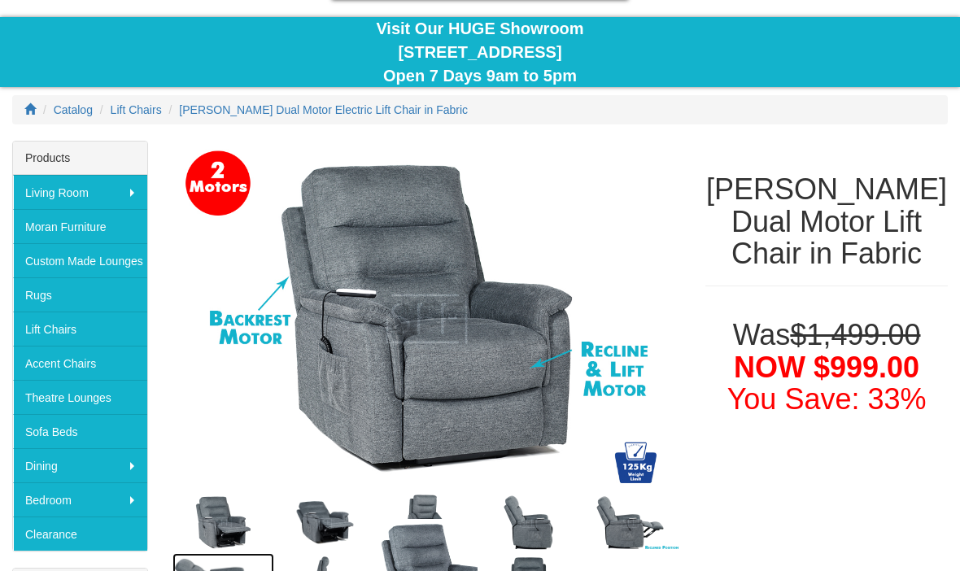
scroll to position [0, 0]
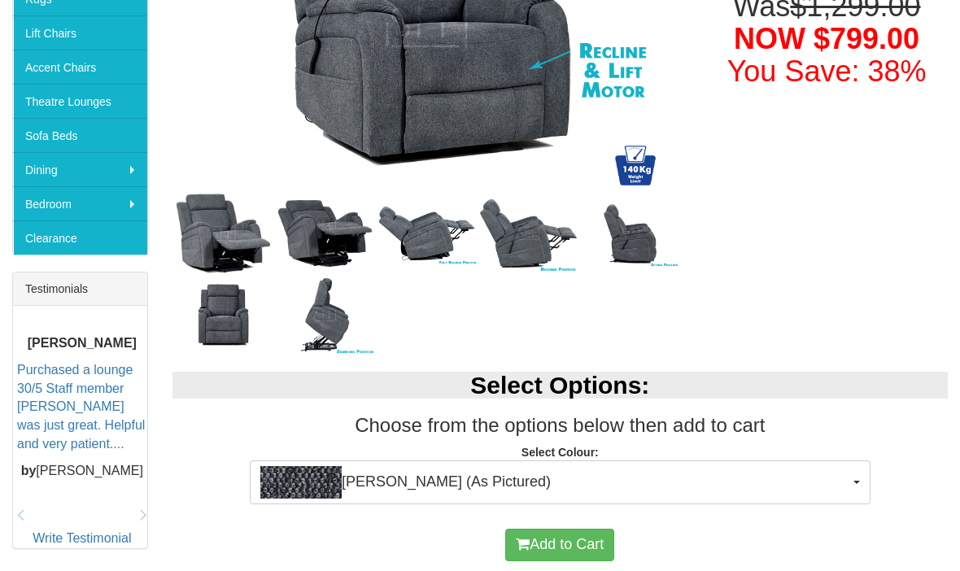
scroll to position [441, 0]
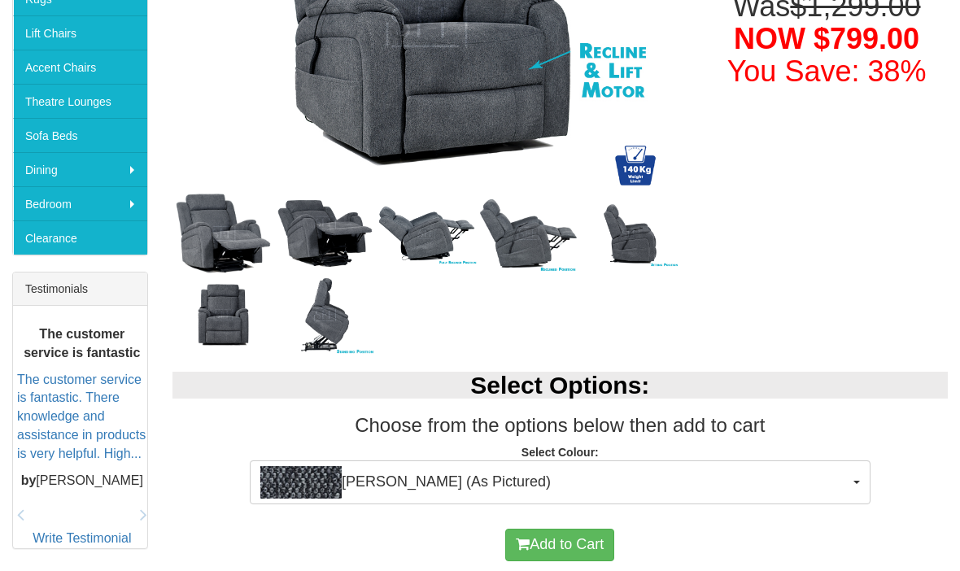
click at [236, 238] on img at bounding box center [224, 233] width 102 height 91
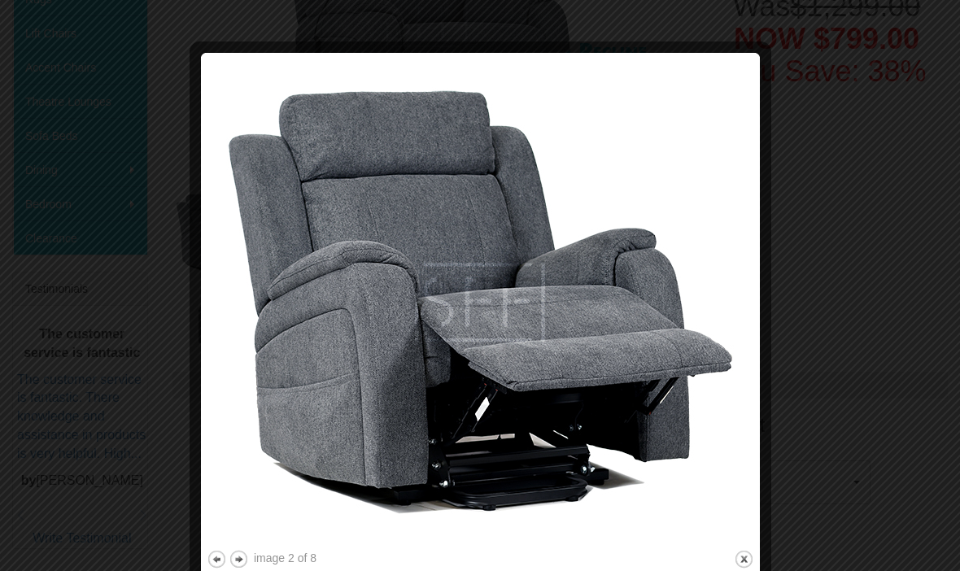
click at [750, 556] on button "close" at bounding box center [744, 559] width 20 height 20
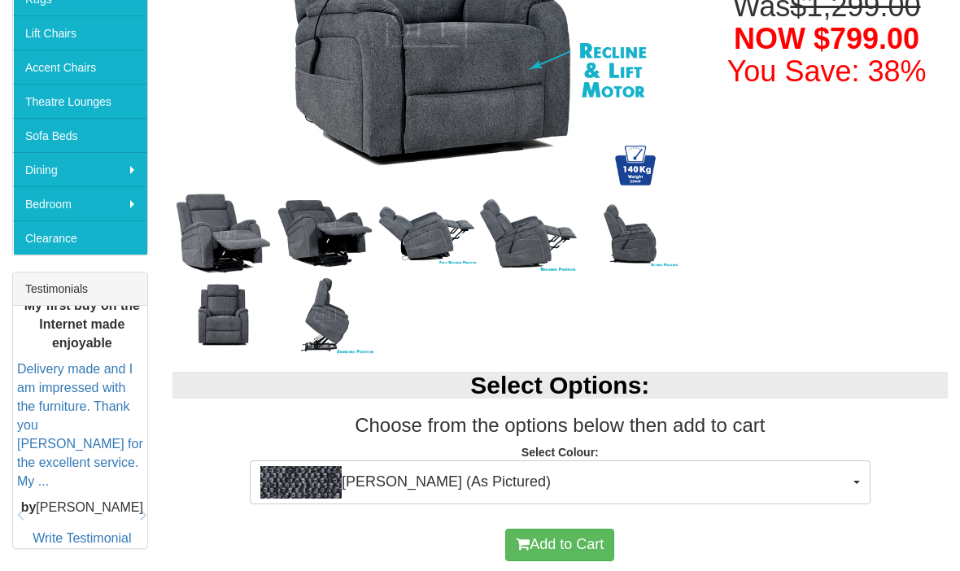
click at [361, 226] on img at bounding box center [325, 234] width 102 height 81
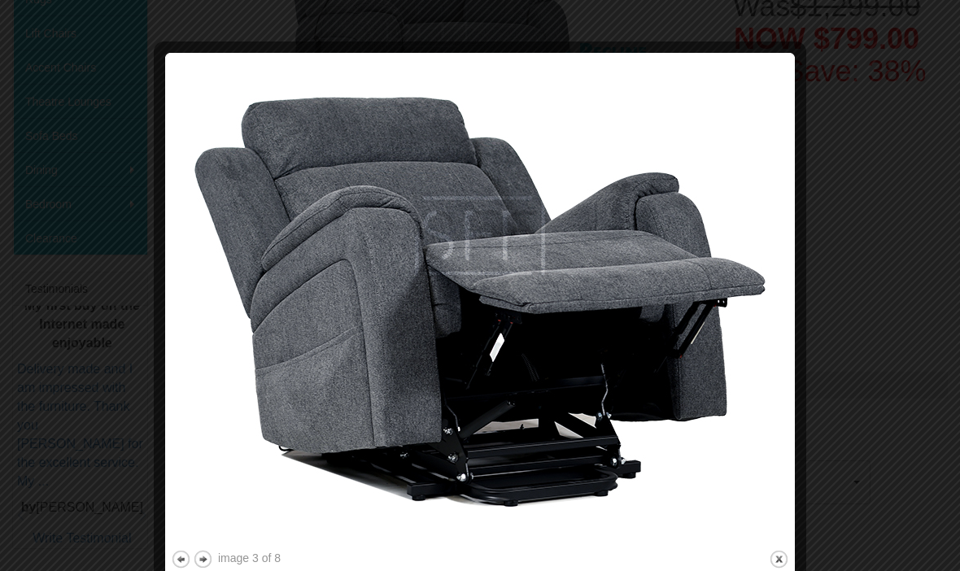
click at [208, 564] on button "next" at bounding box center [203, 559] width 20 height 20
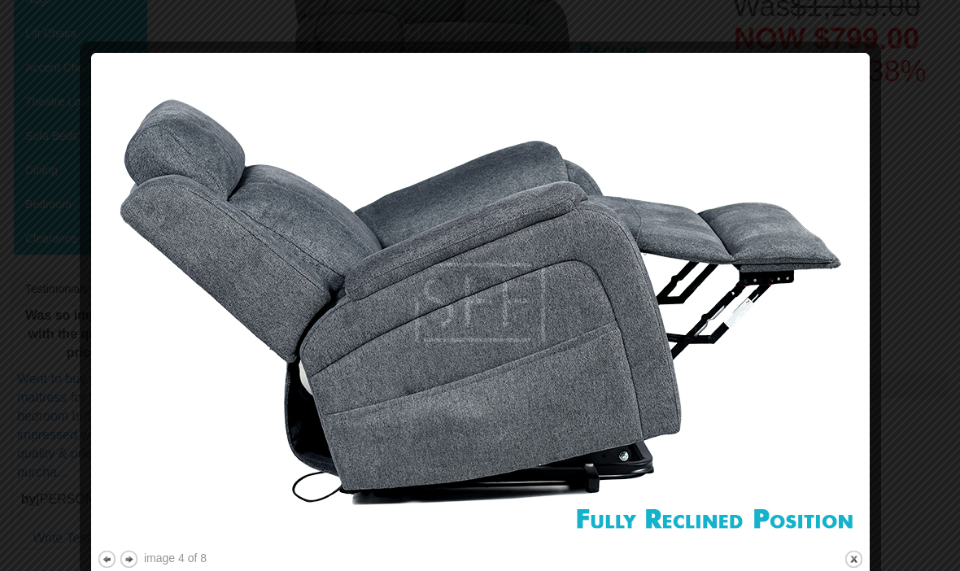
click at [138, 562] on button "next" at bounding box center [129, 559] width 20 height 20
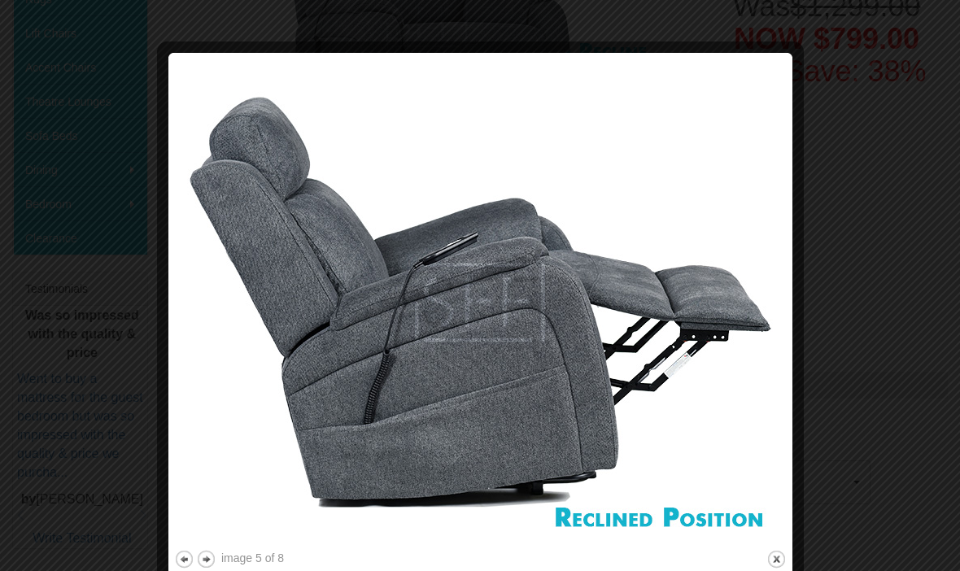
click at [175, 567] on button "previous" at bounding box center [184, 559] width 20 height 20
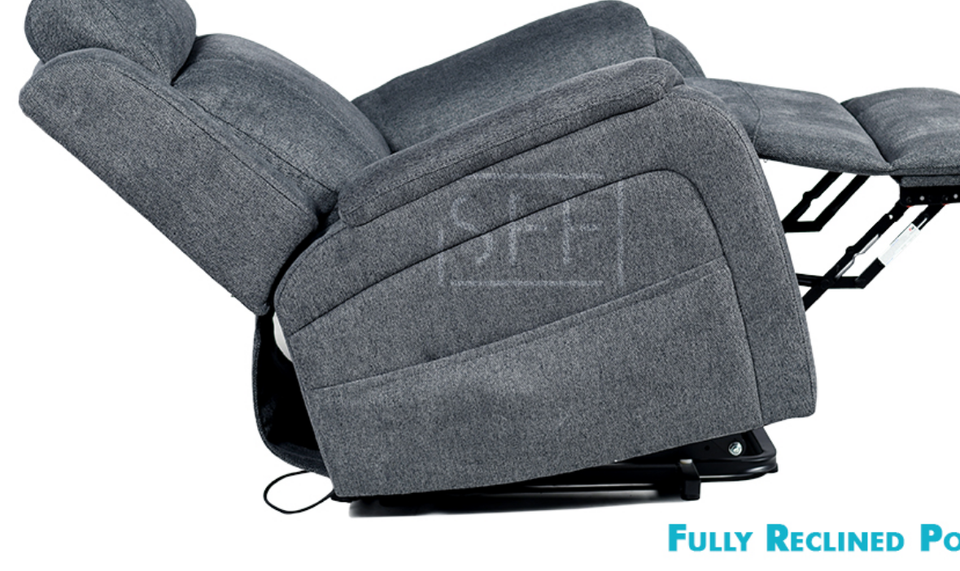
scroll to position [435, 63]
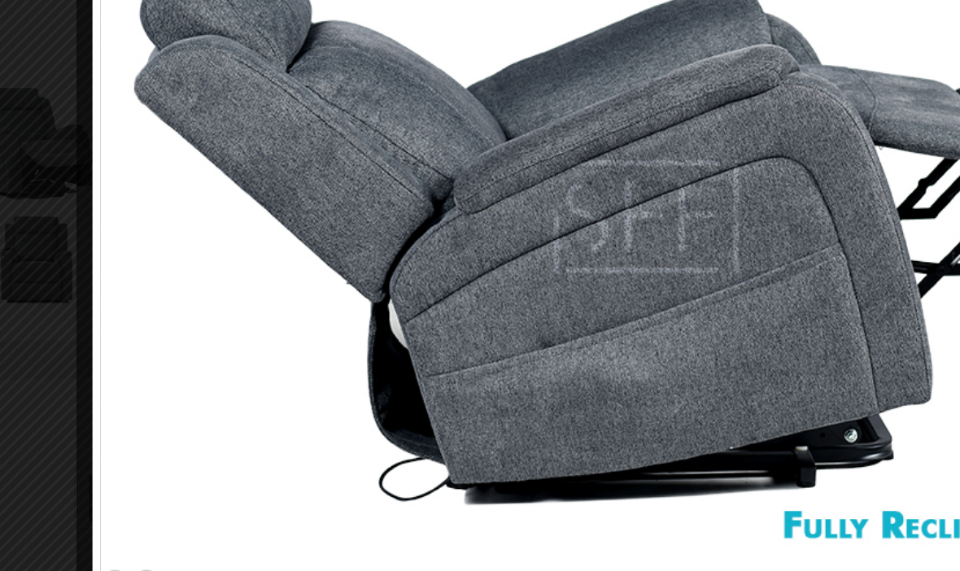
click at [227, 530] on button "next" at bounding box center [237, 540] width 20 height 20
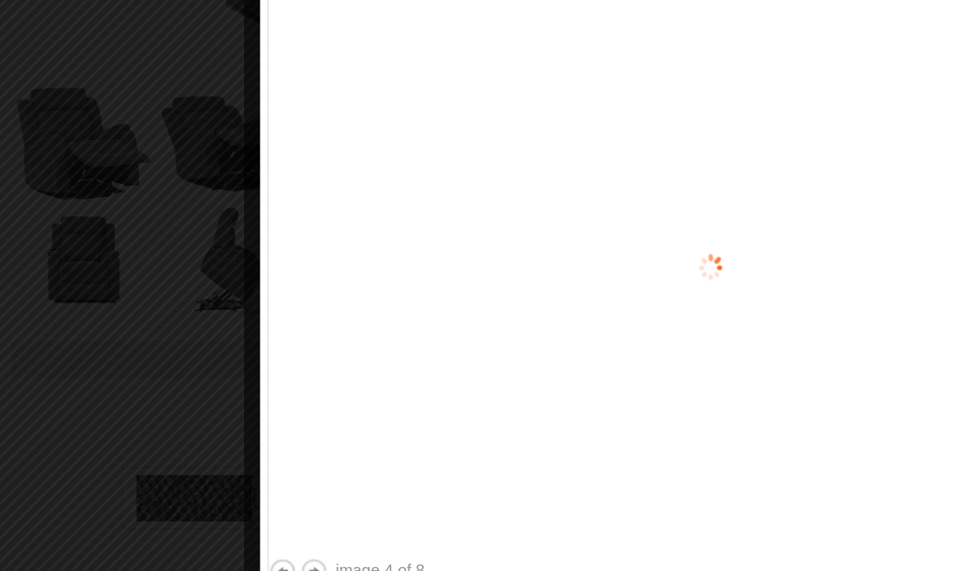
scroll to position [444, 0]
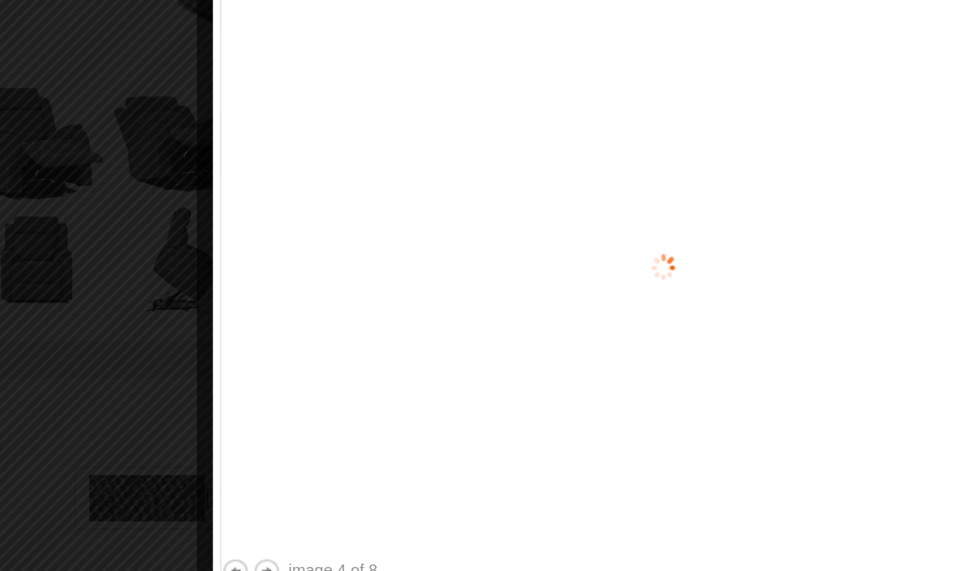
click at [107, 408] on div at bounding box center [480, 285] width 960 height 571
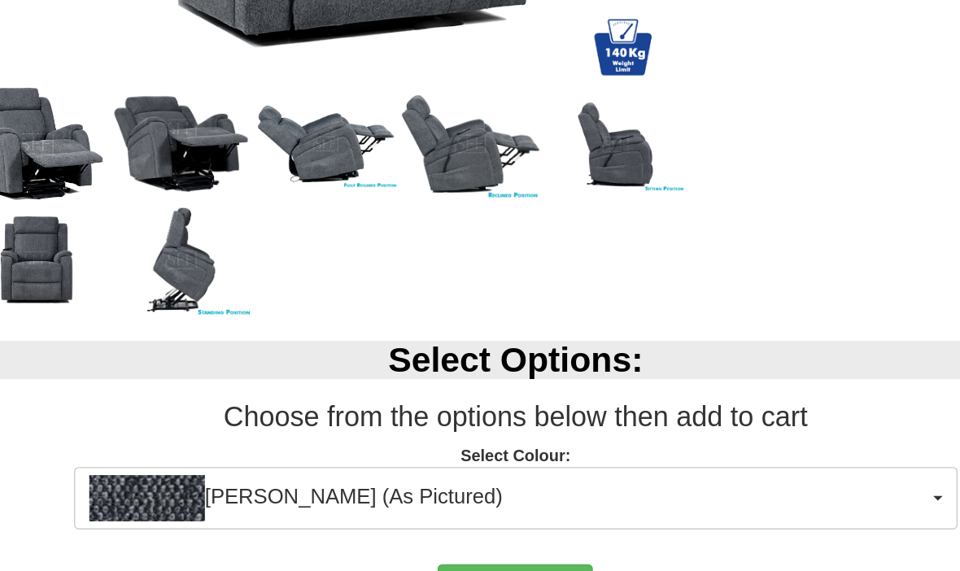
click at [579, 198] on img at bounding box center [630, 232] width 102 height 68
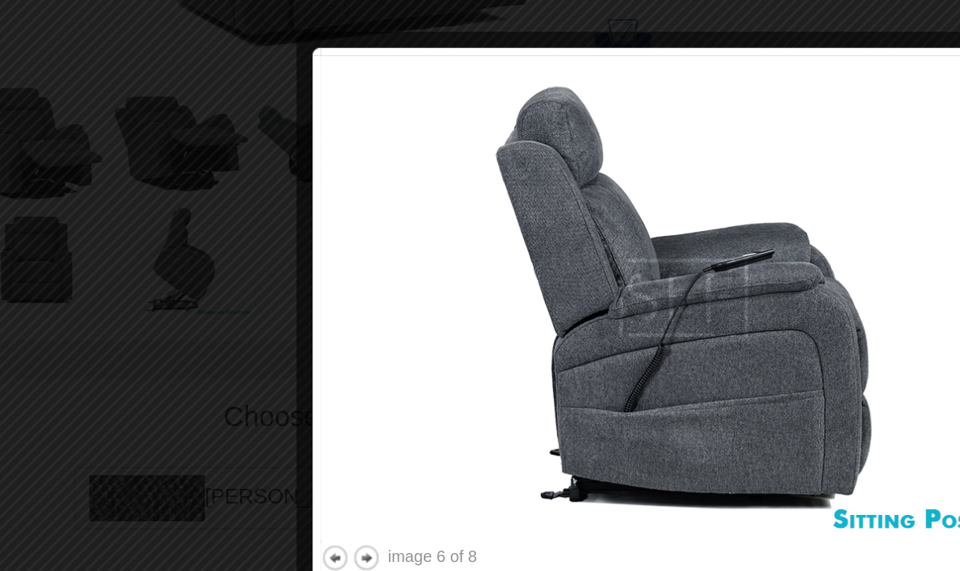
click at [445, 512] on button "next" at bounding box center [455, 522] width 20 height 20
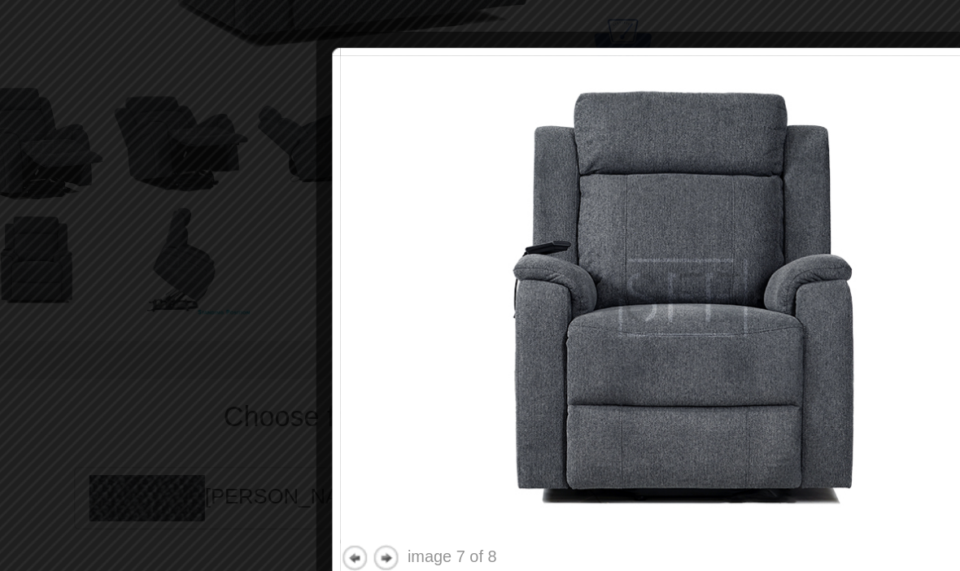
click at [459, 512] on button "next" at bounding box center [469, 522] width 20 height 20
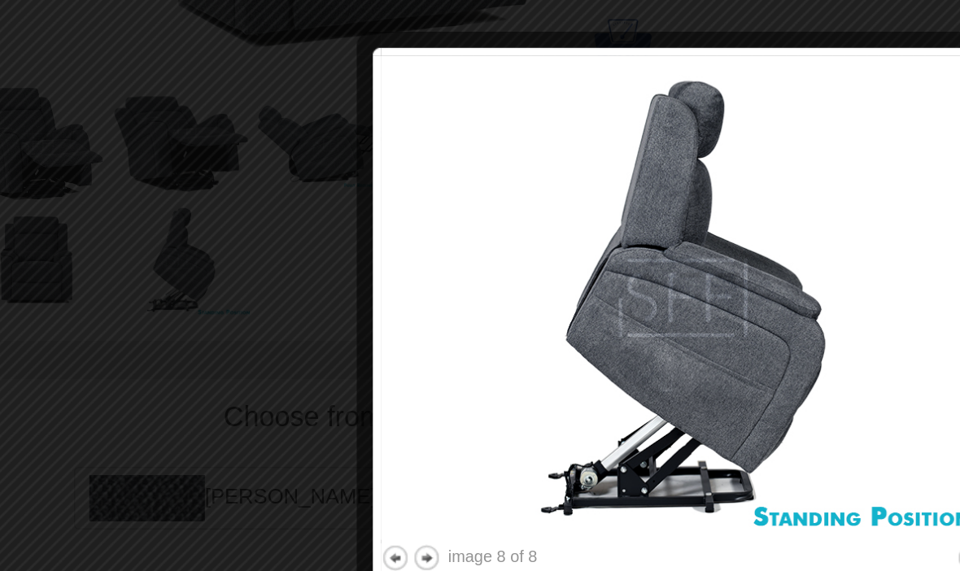
click at [632, 197] on img at bounding box center [677, 339] width 425 height 340
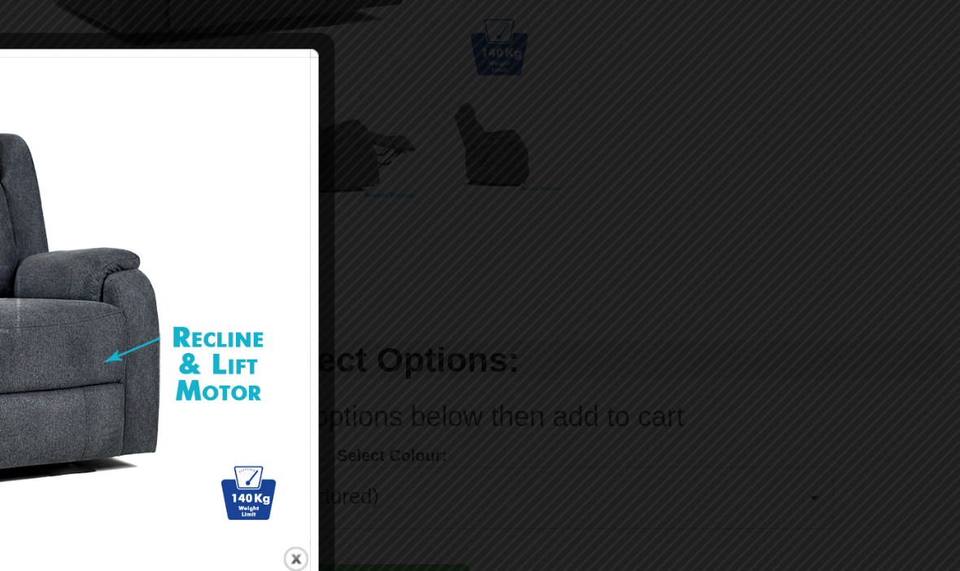
scroll to position [481, 0]
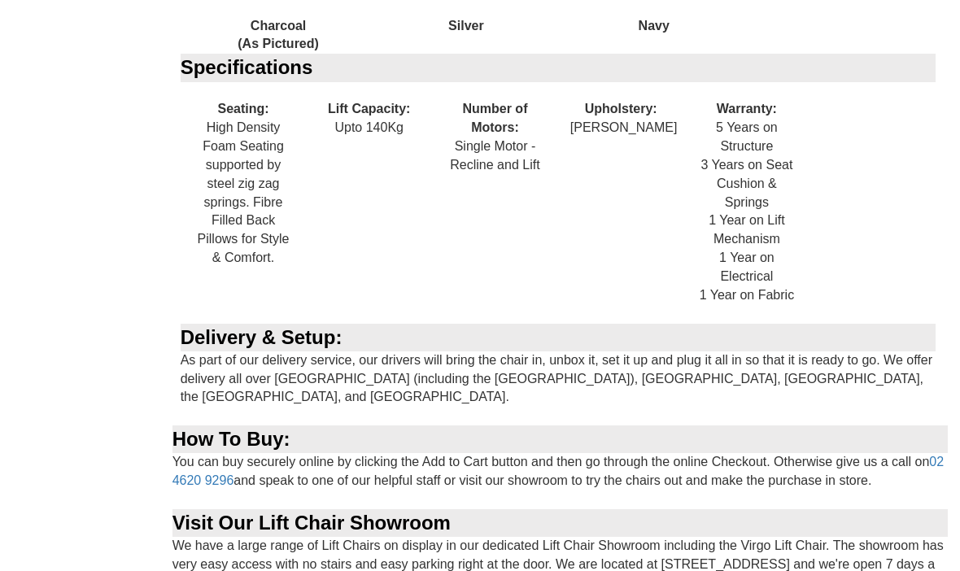
scroll to position [1749, 0]
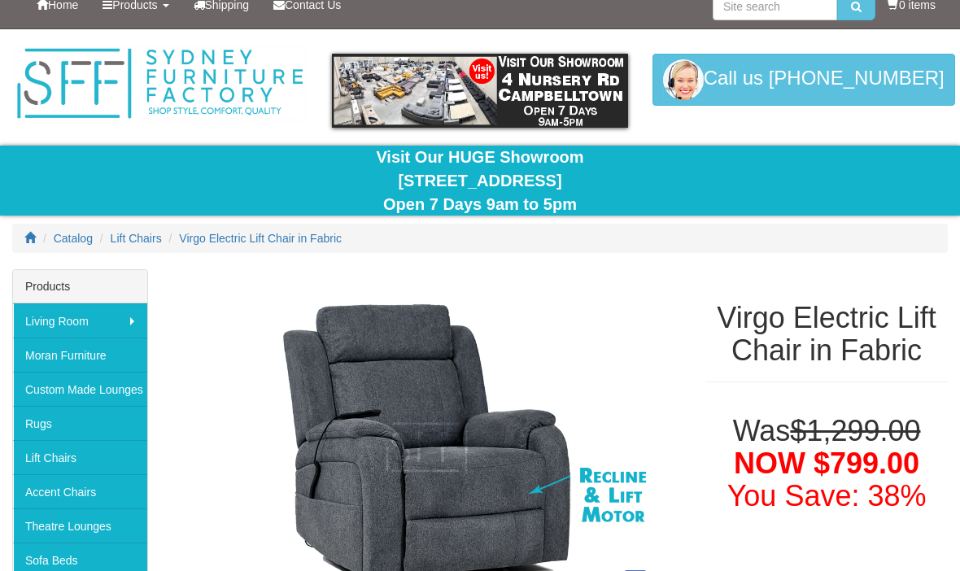
scroll to position [0, 0]
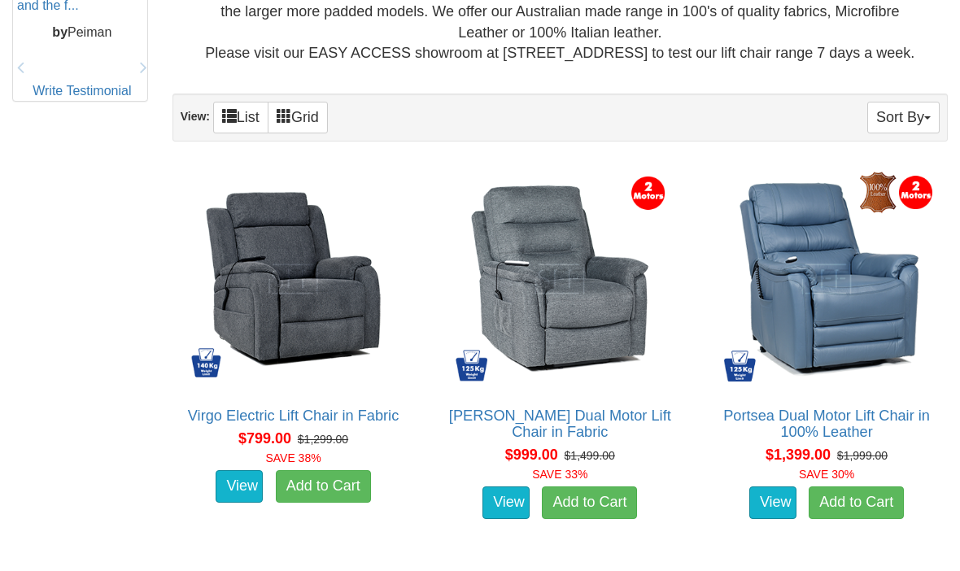
scroll to position [907, 0]
click at [513, 517] on link "View" at bounding box center [506, 503] width 47 height 33
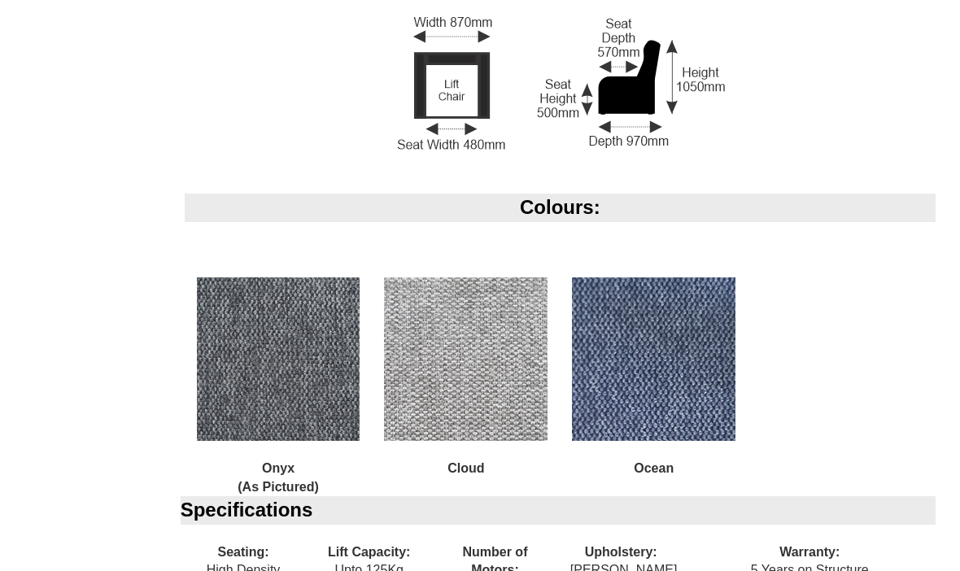
scroll to position [1305, 0]
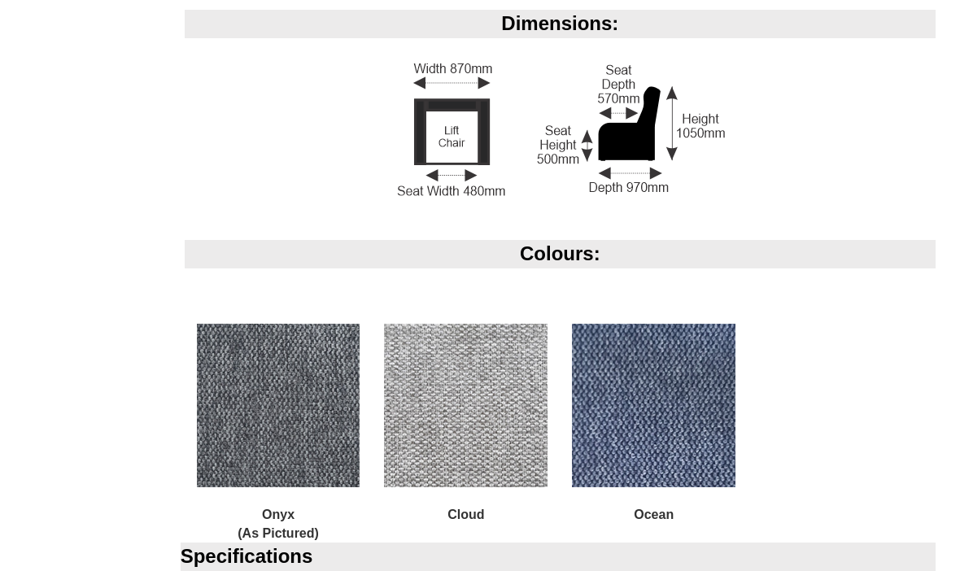
click at [681, 417] on img at bounding box center [654, 406] width 164 height 164
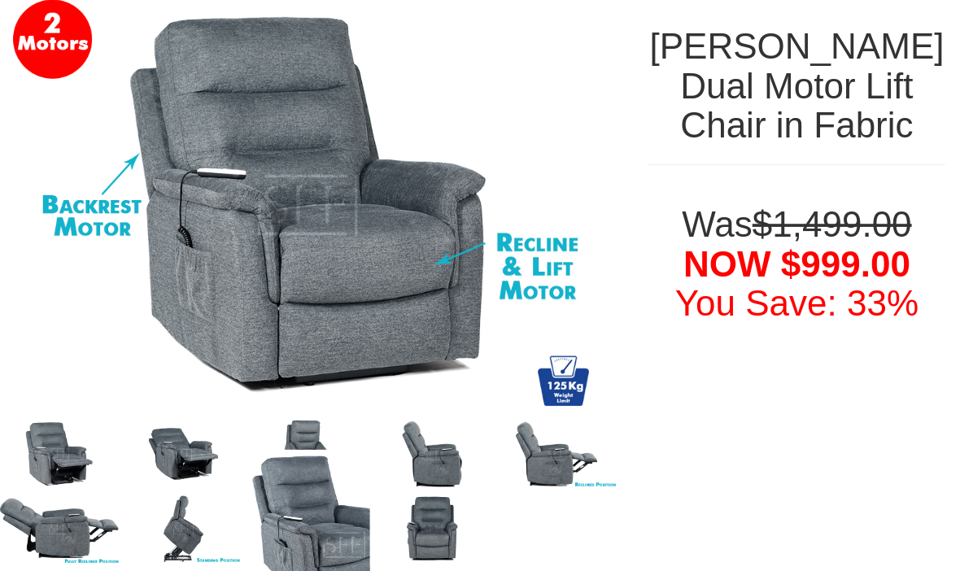
scroll to position [238, 0]
